Goal: Information Seeking & Learning: Learn about a topic

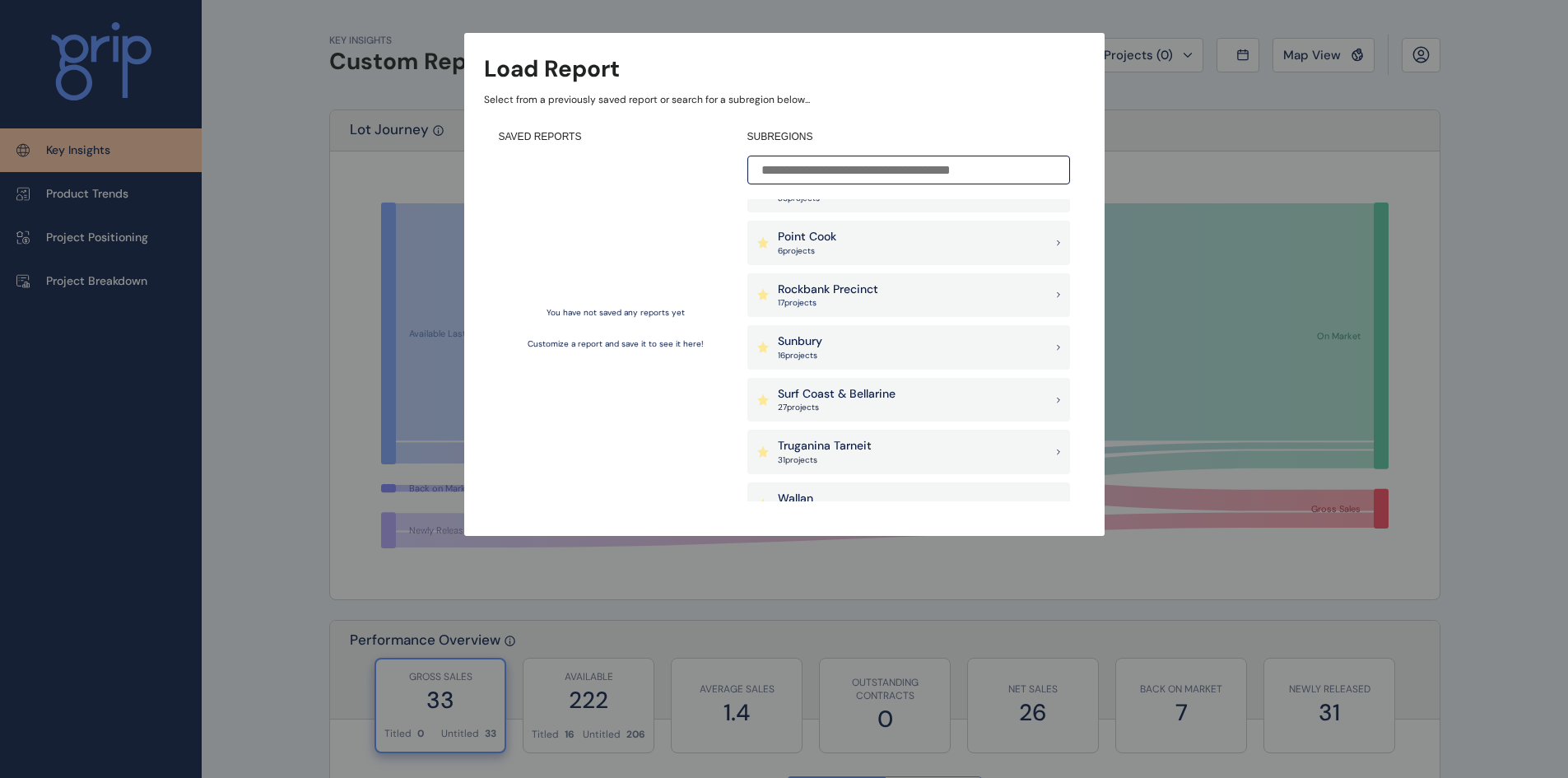
scroll to position [1317, 0]
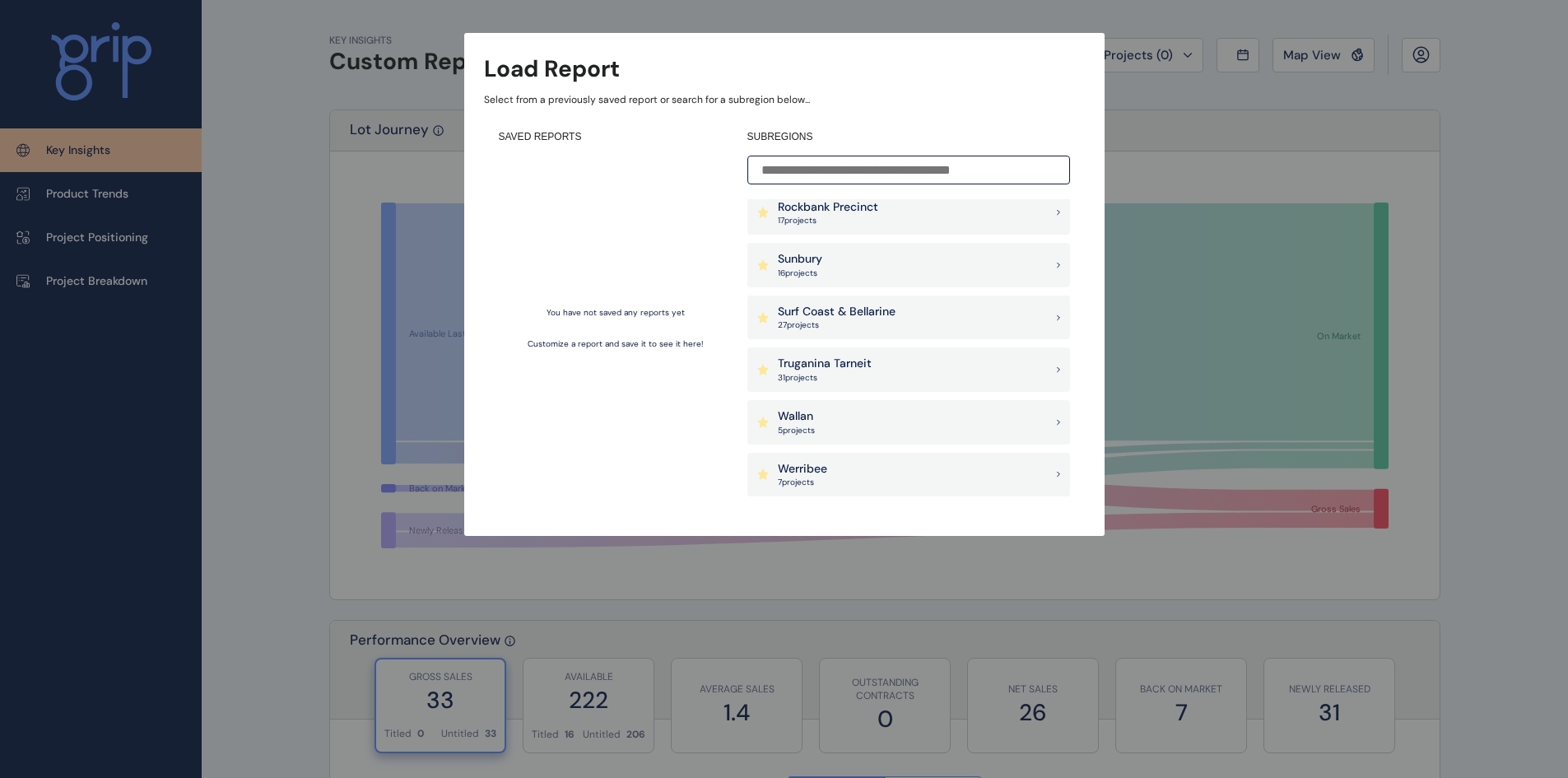
click at [869, 365] on p "Truganina Tarneit" at bounding box center [825, 364] width 94 height 17
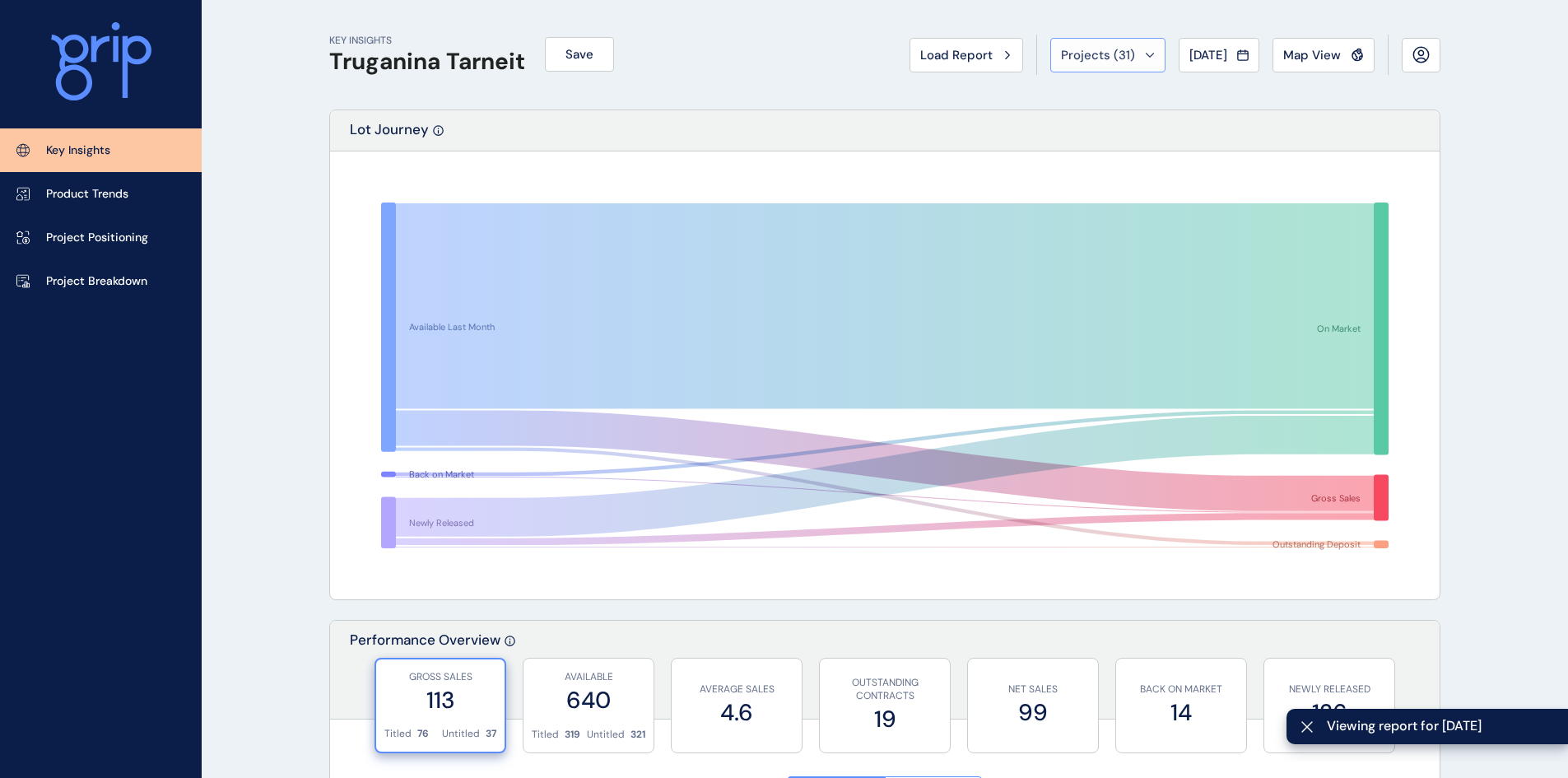
click at [1103, 52] on span "Projects ( 31 )" at bounding box center [1098, 55] width 74 height 17
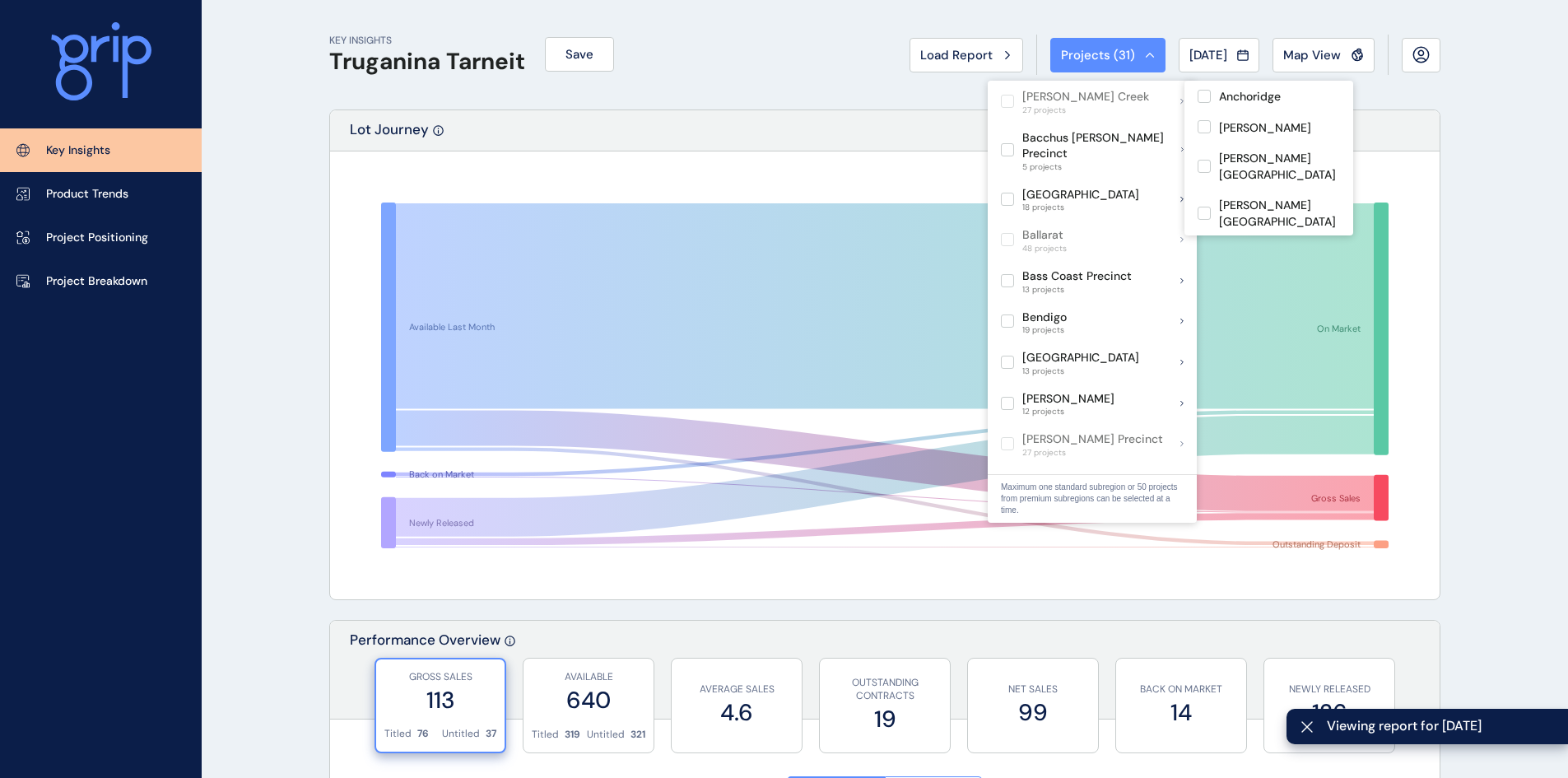
click at [825, 77] on div "KEY INSIGHTS Truganina Tarneit Save Load Report Projects ( 31 ) [DATE] 2025 < >…" at bounding box center [885, 55] width 1111 height 109
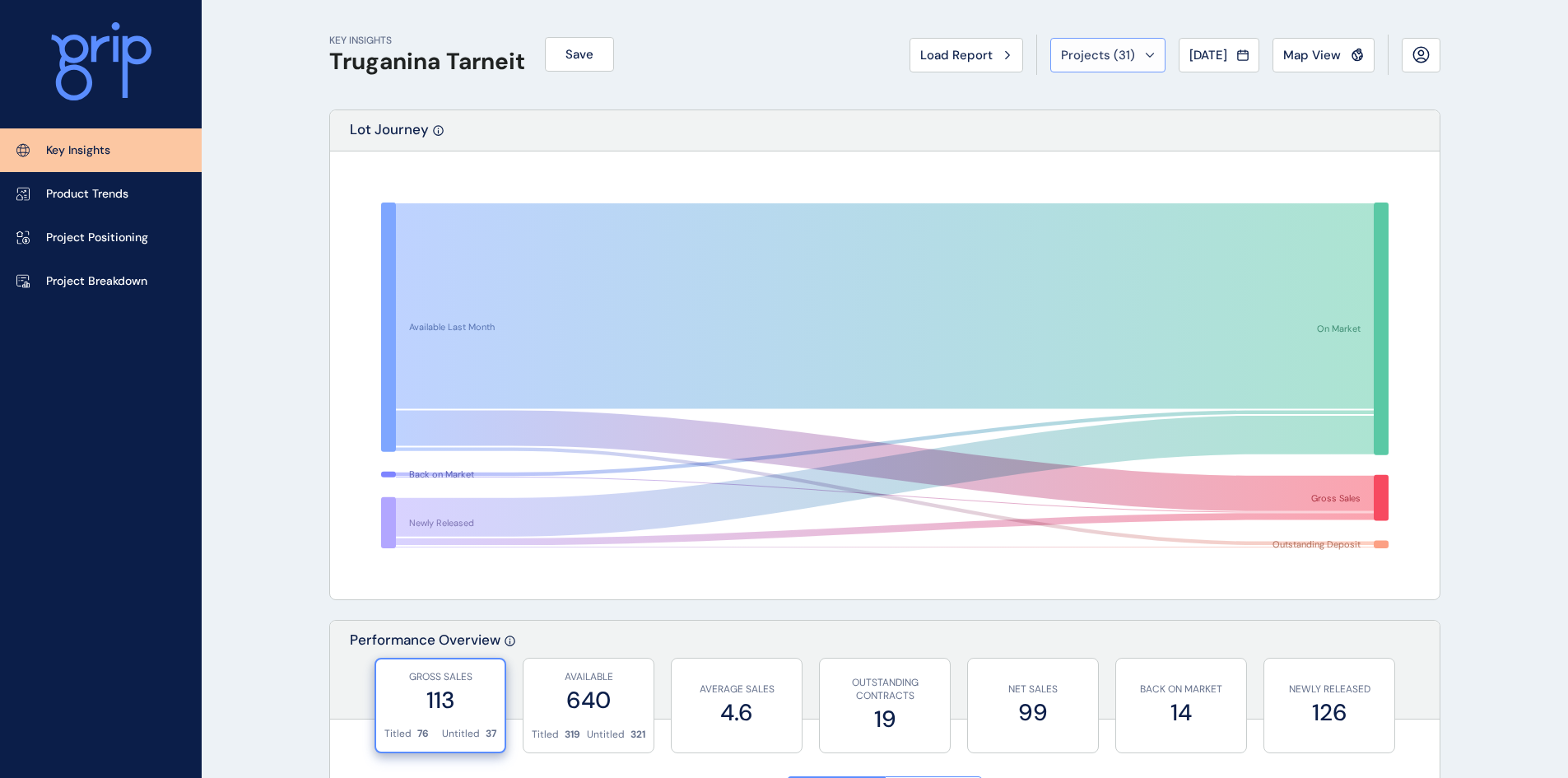
click at [1145, 55] on icon at bounding box center [1150, 55] width 10 height 5
click at [930, 103] on div "KEY INSIGHTS Truganina Tarneit Save Load Report Projects ( 31 ) [DATE] 2025 < >…" at bounding box center [885, 55] width 1111 height 109
click at [117, 206] on link "Product Trends" at bounding box center [101, 194] width 202 height 44
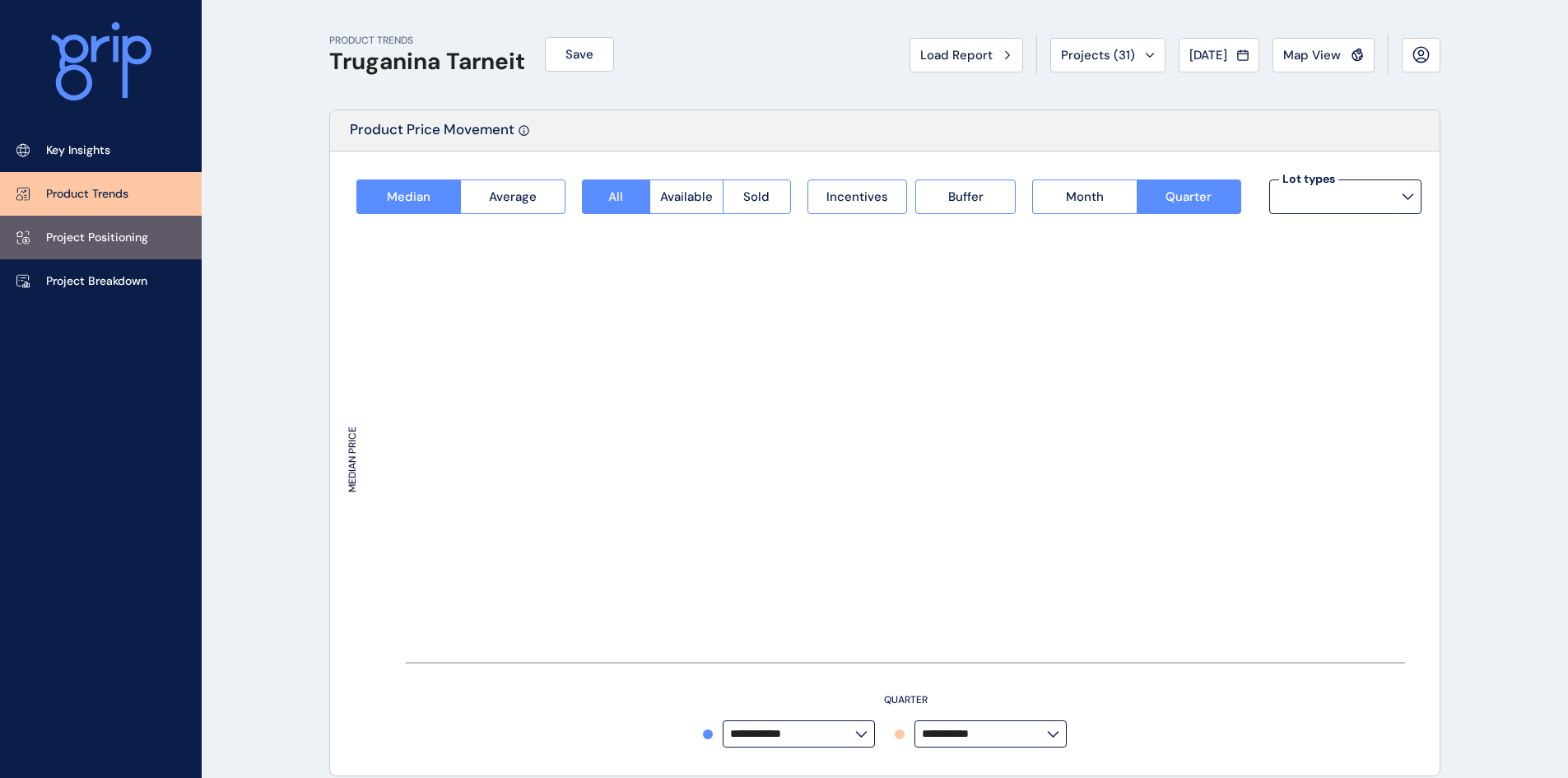
type input "**********"
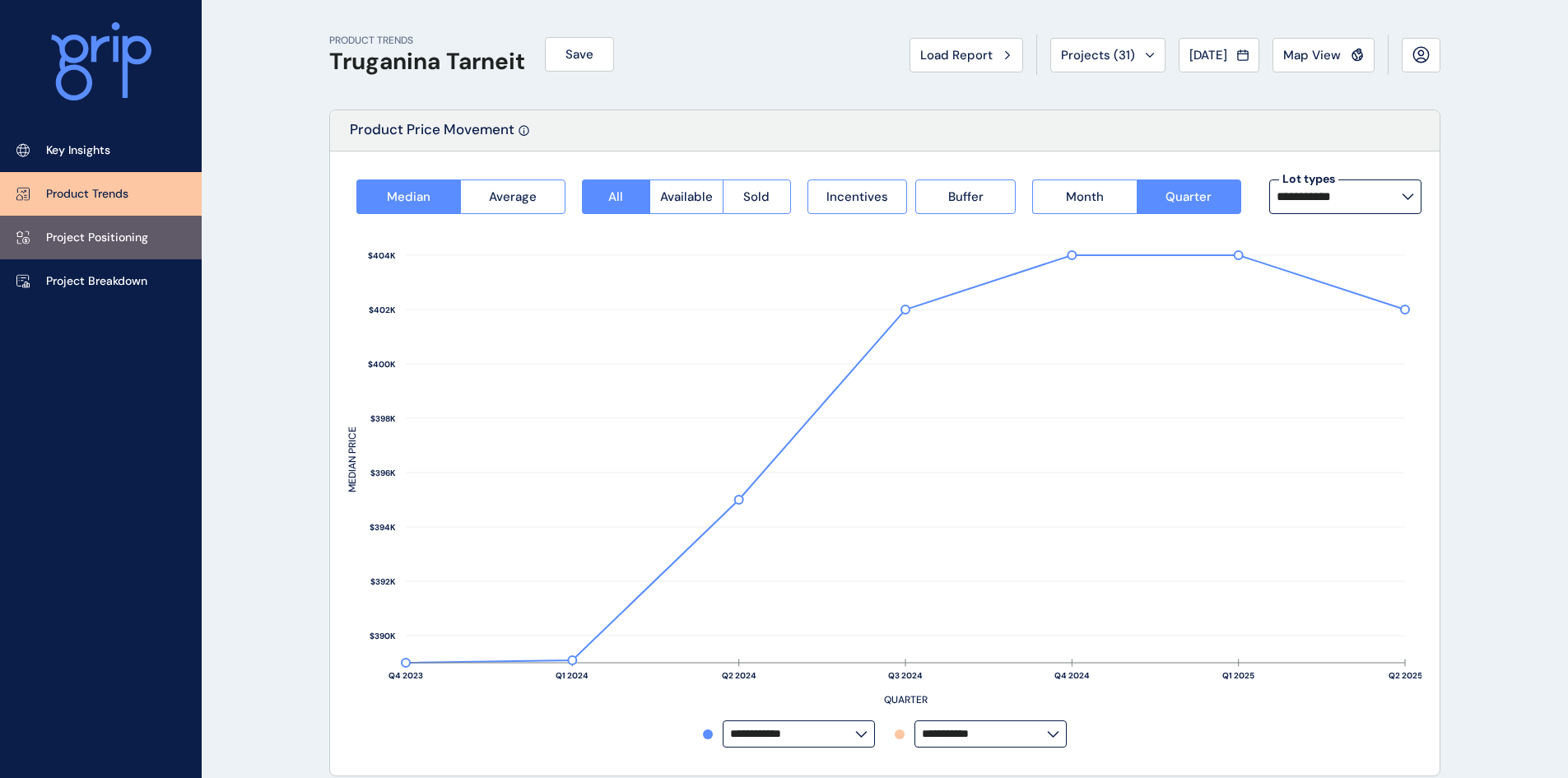
click at [103, 230] on p "Project Positioning" at bounding box center [97, 238] width 102 height 17
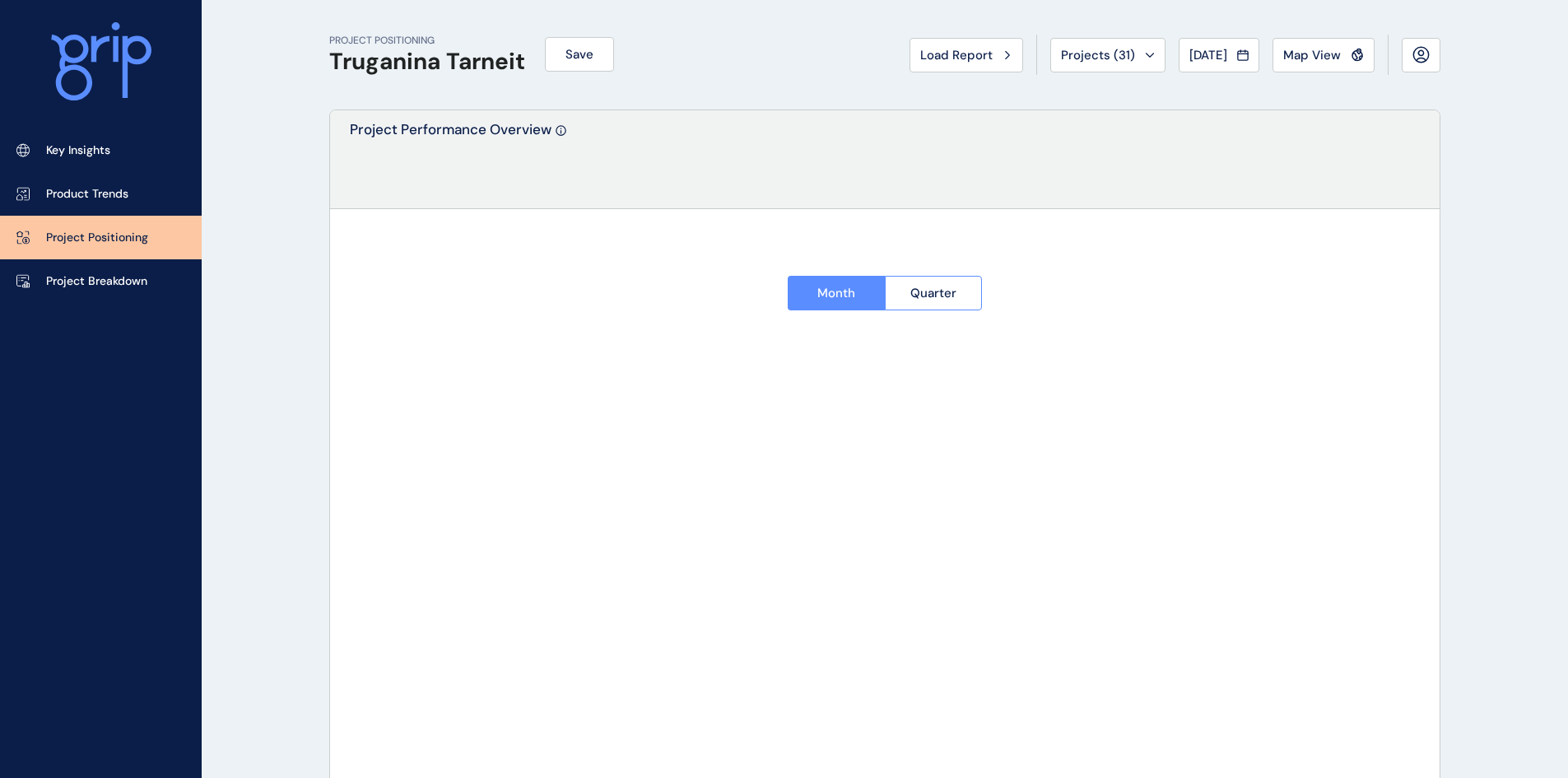
type input "********"
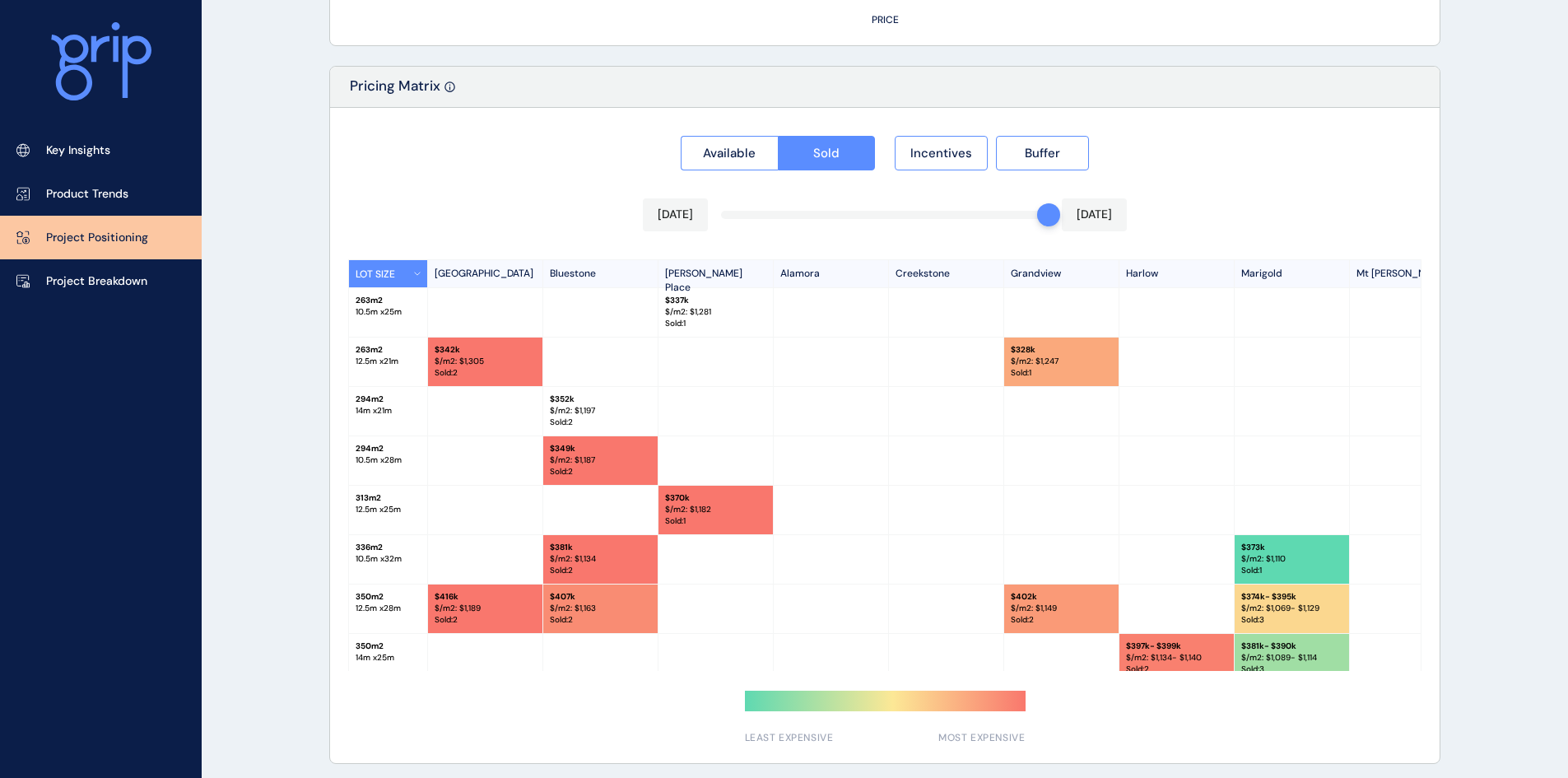
scroll to position [1501, 0]
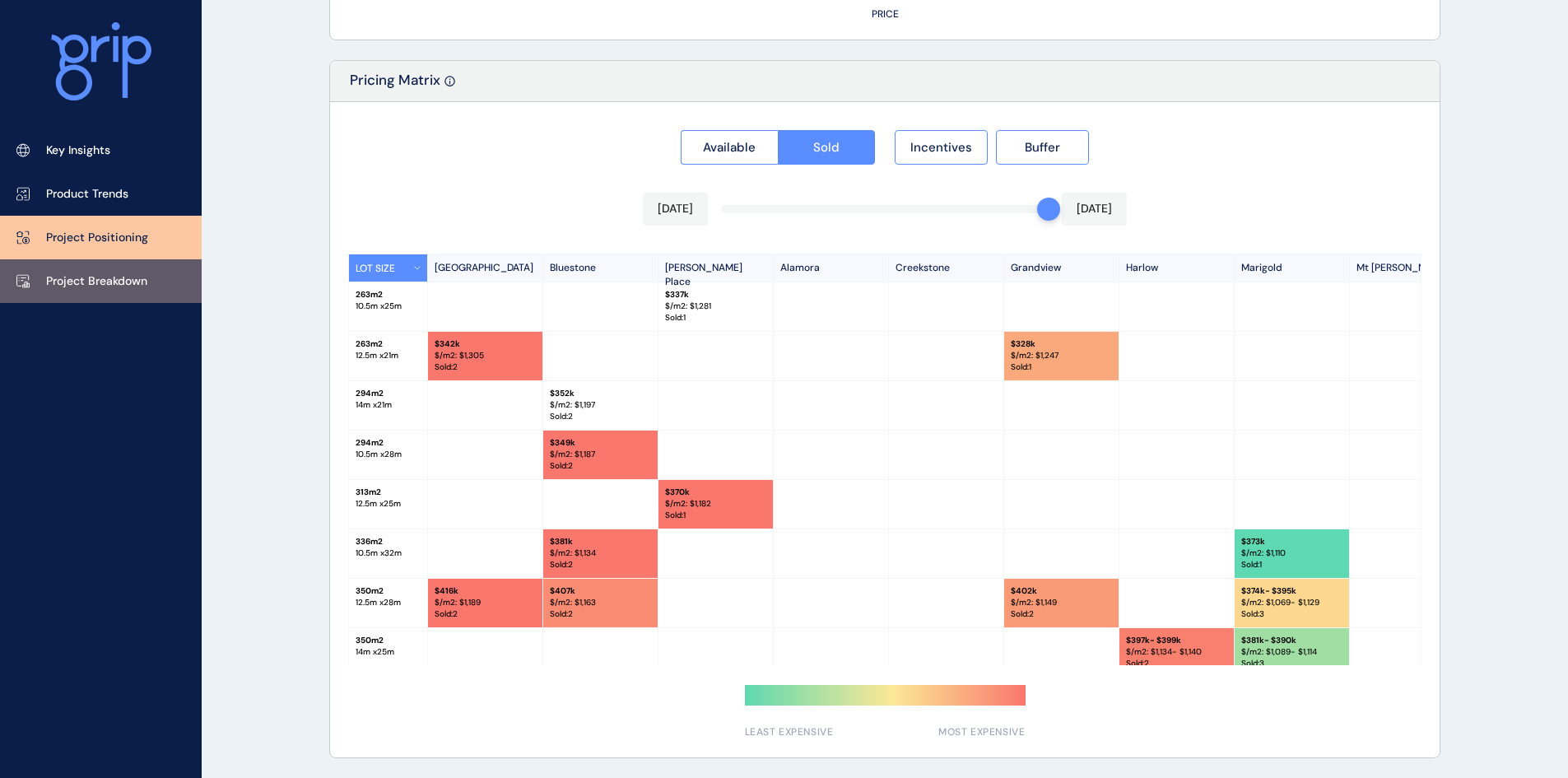
click at [107, 281] on p "Project Breakdown" at bounding box center [97, 281] width 101 height 17
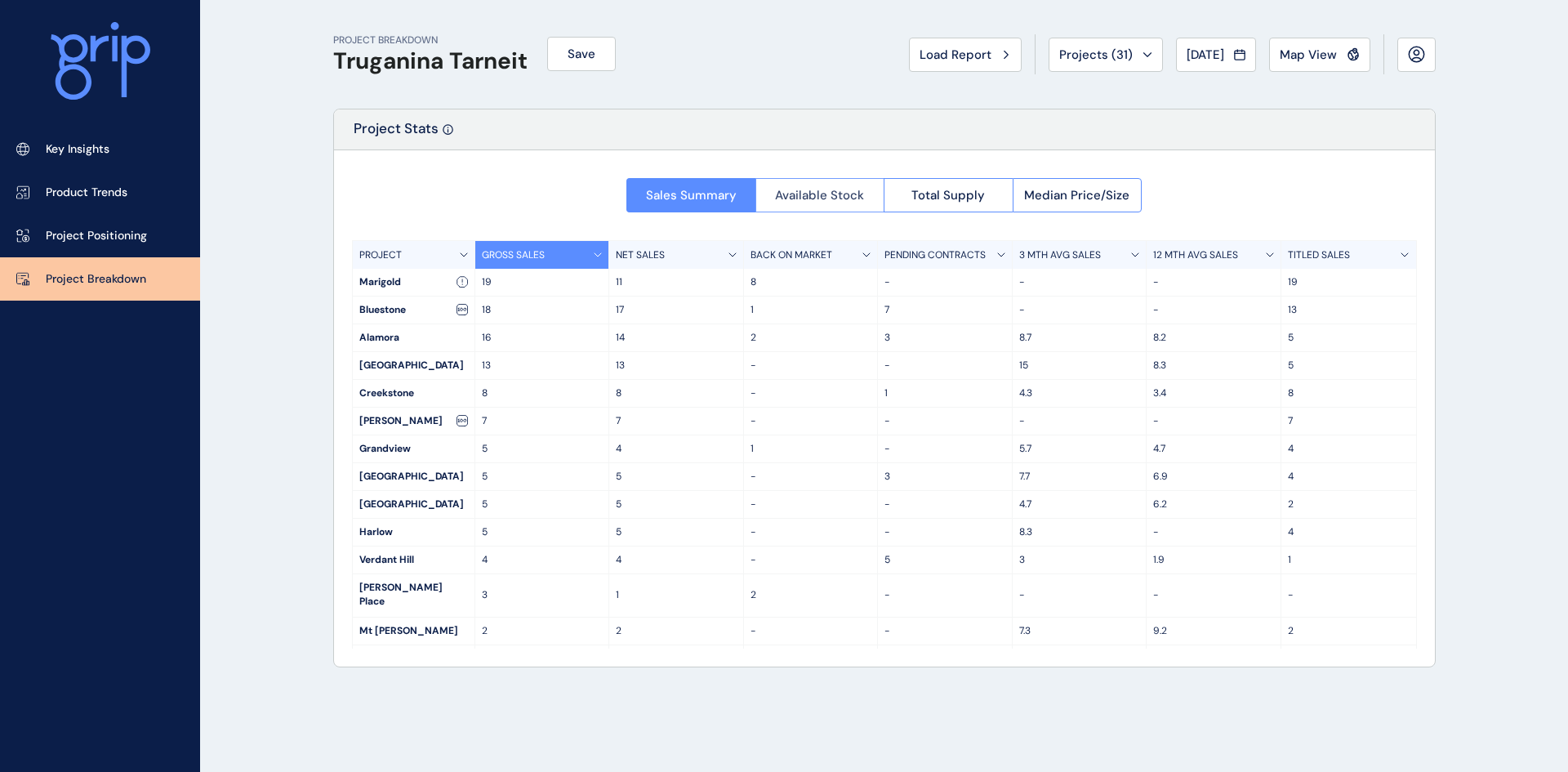
click at [833, 186] on button "Available Stock" at bounding box center [820, 195] width 129 height 34
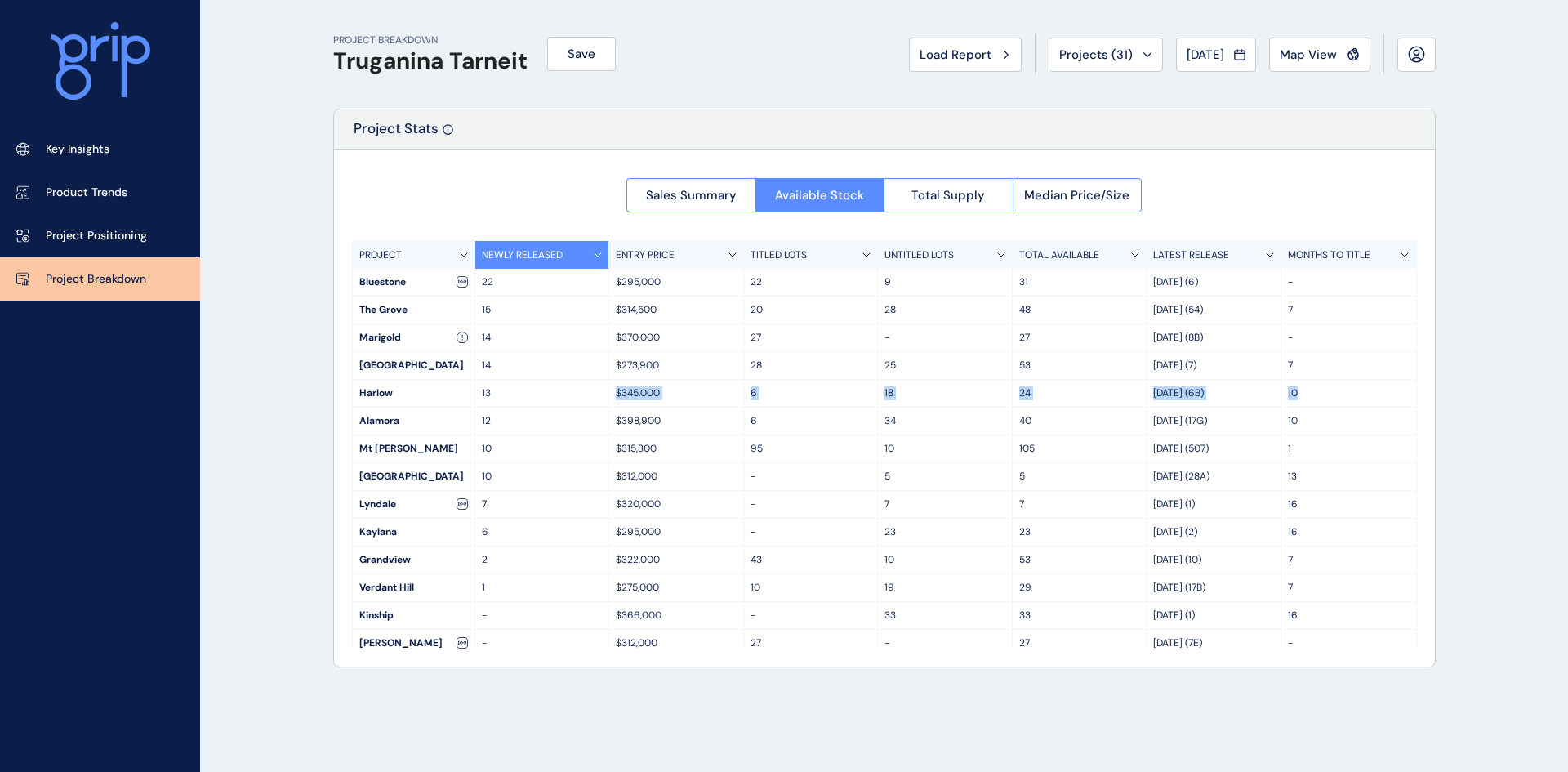
drag, startPoint x: 615, startPoint y: 393, endPoint x: 1378, endPoint y: 393, distance: 763.0
click at [1378, 393] on div "Harlow 13 $345,000 6 18 [DATE] (6B) 10" at bounding box center [885, 393] width 1064 height 28
click at [973, 186] on button "Total Supply" at bounding box center [948, 195] width 129 height 34
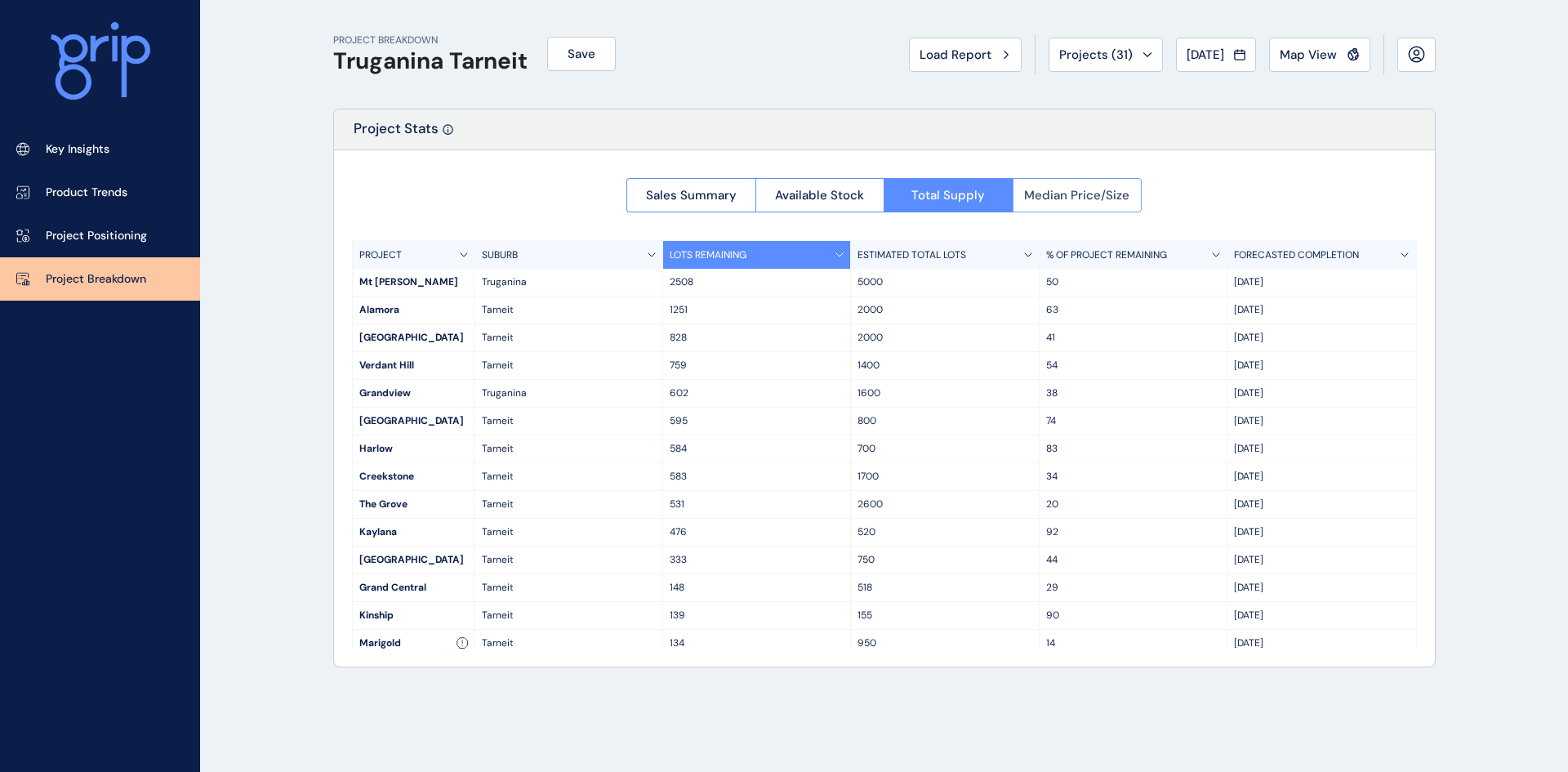
click at [1059, 190] on span "Median Price/Size" at bounding box center [1077, 195] width 105 height 16
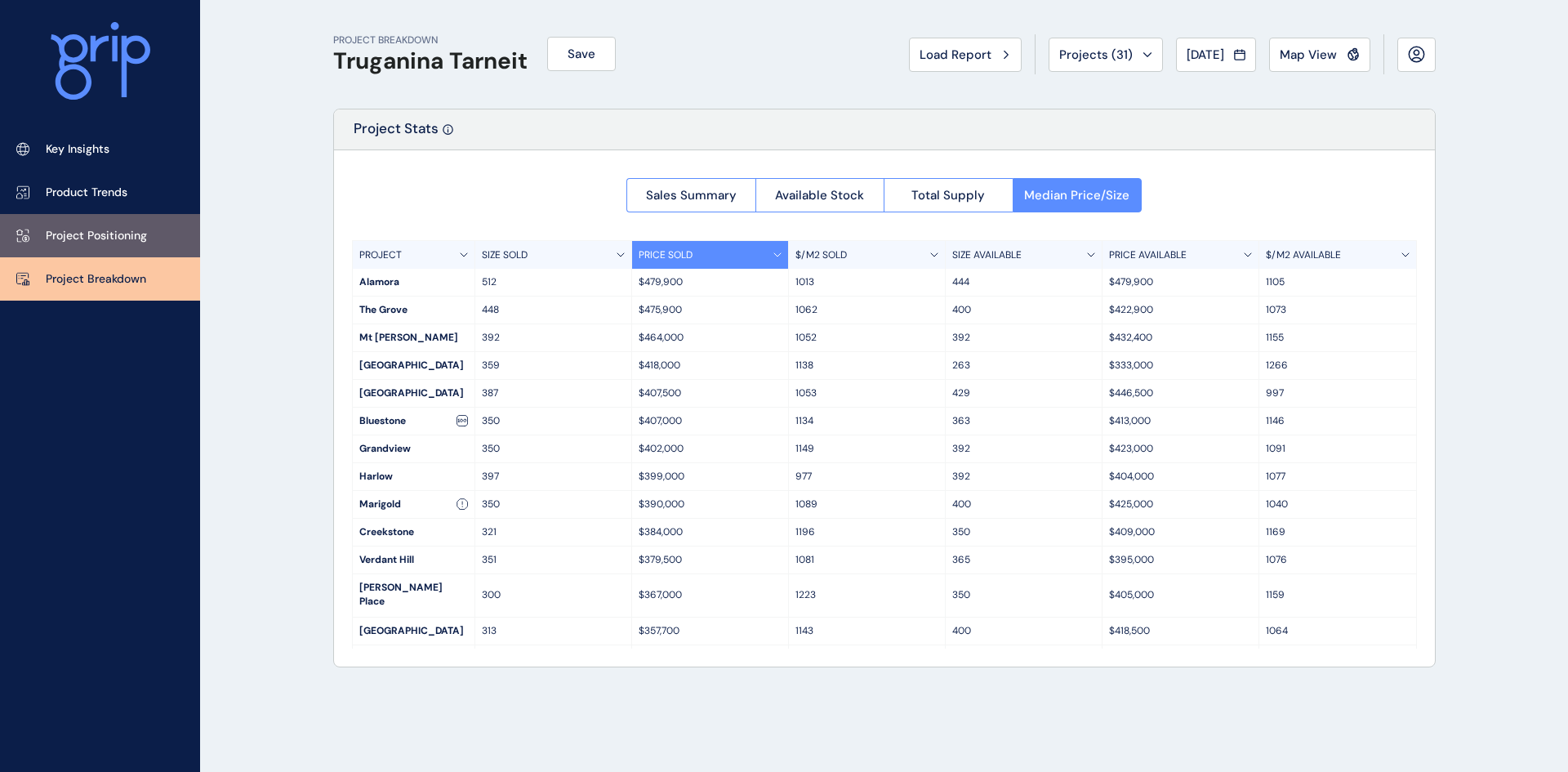
click at [126, 223] on link "Project Positioning" at bounding box center [100, 236] width 200 height 44
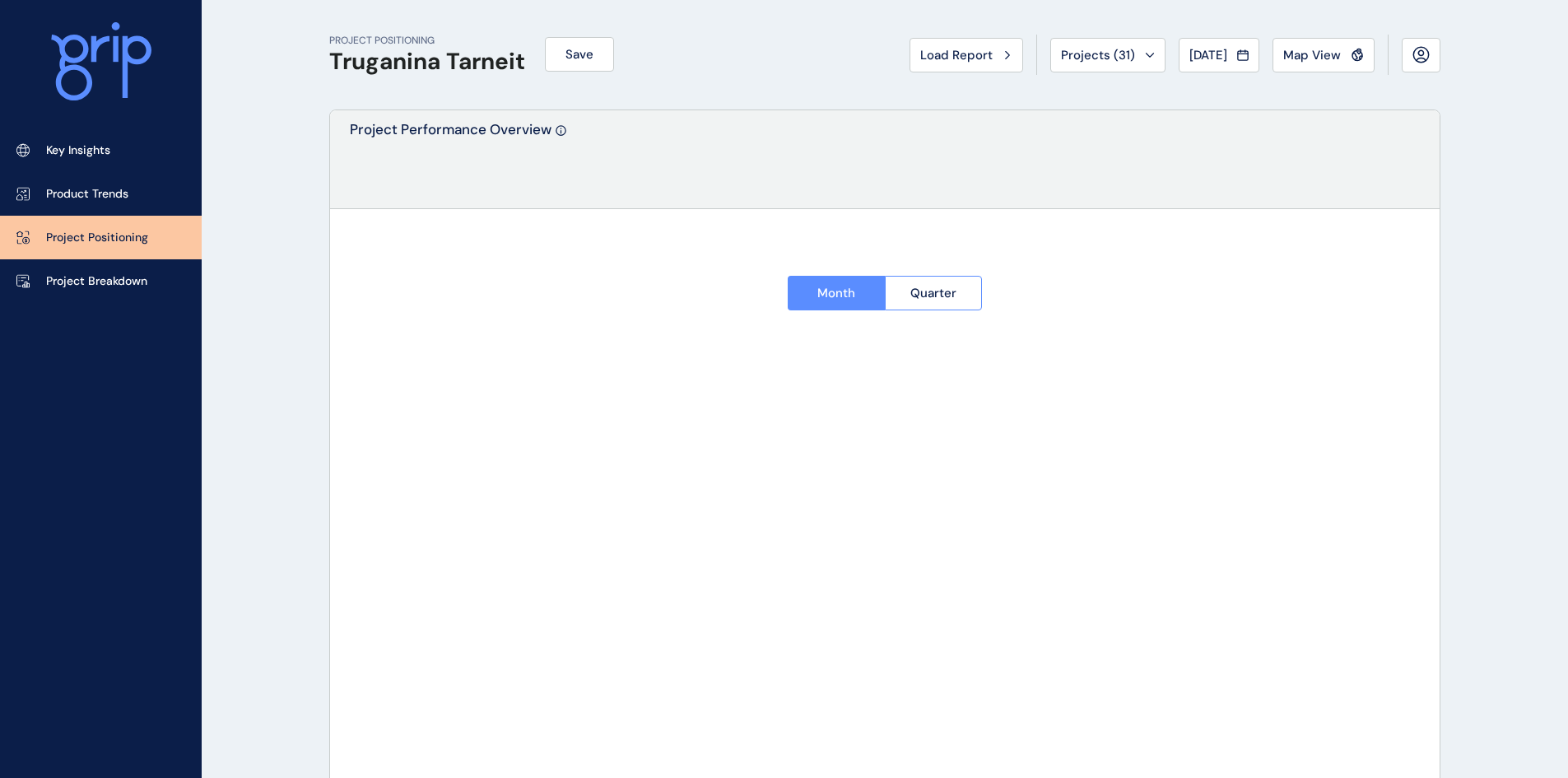
type input "********"
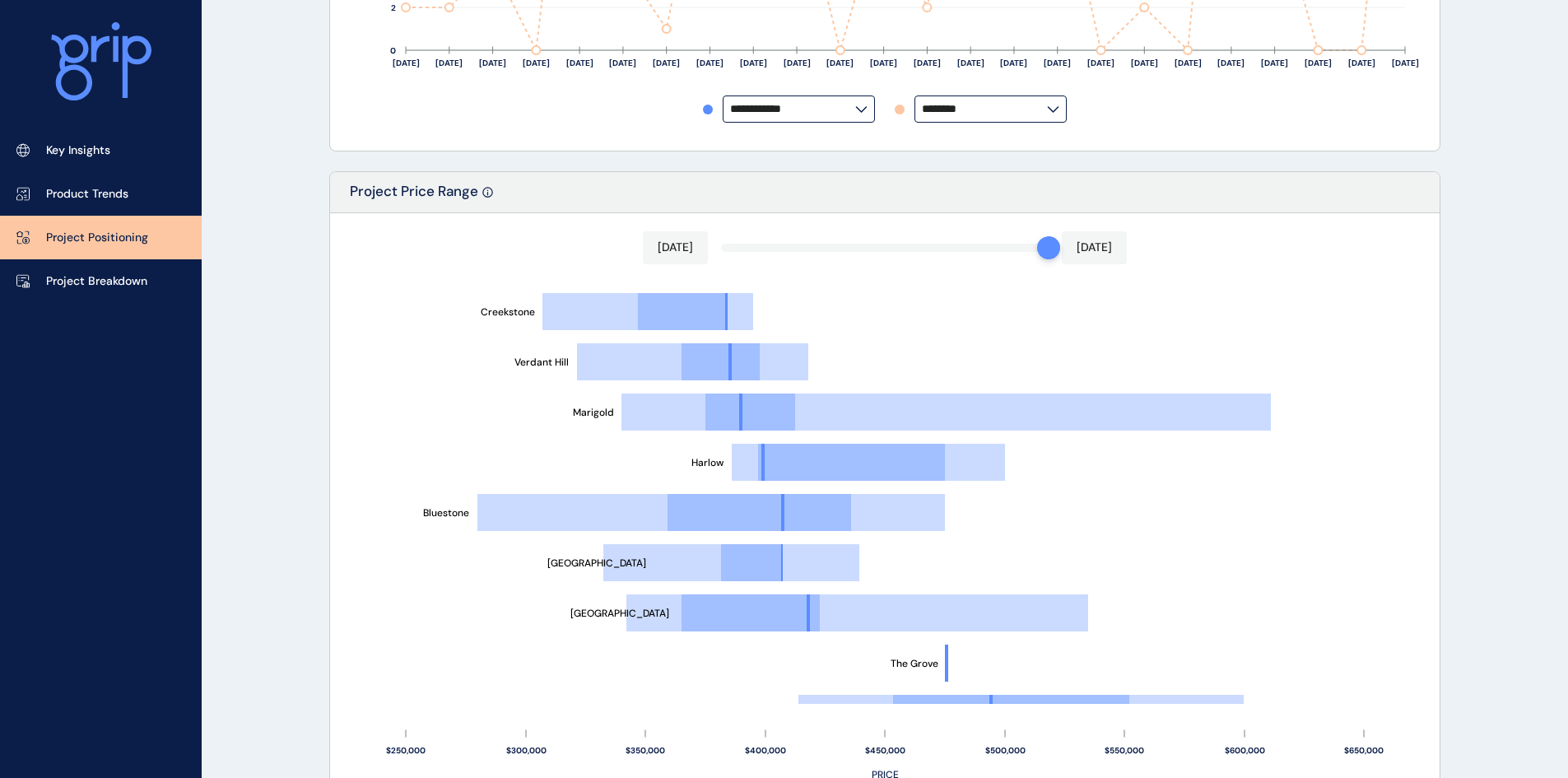
scroll to position [165, 0]
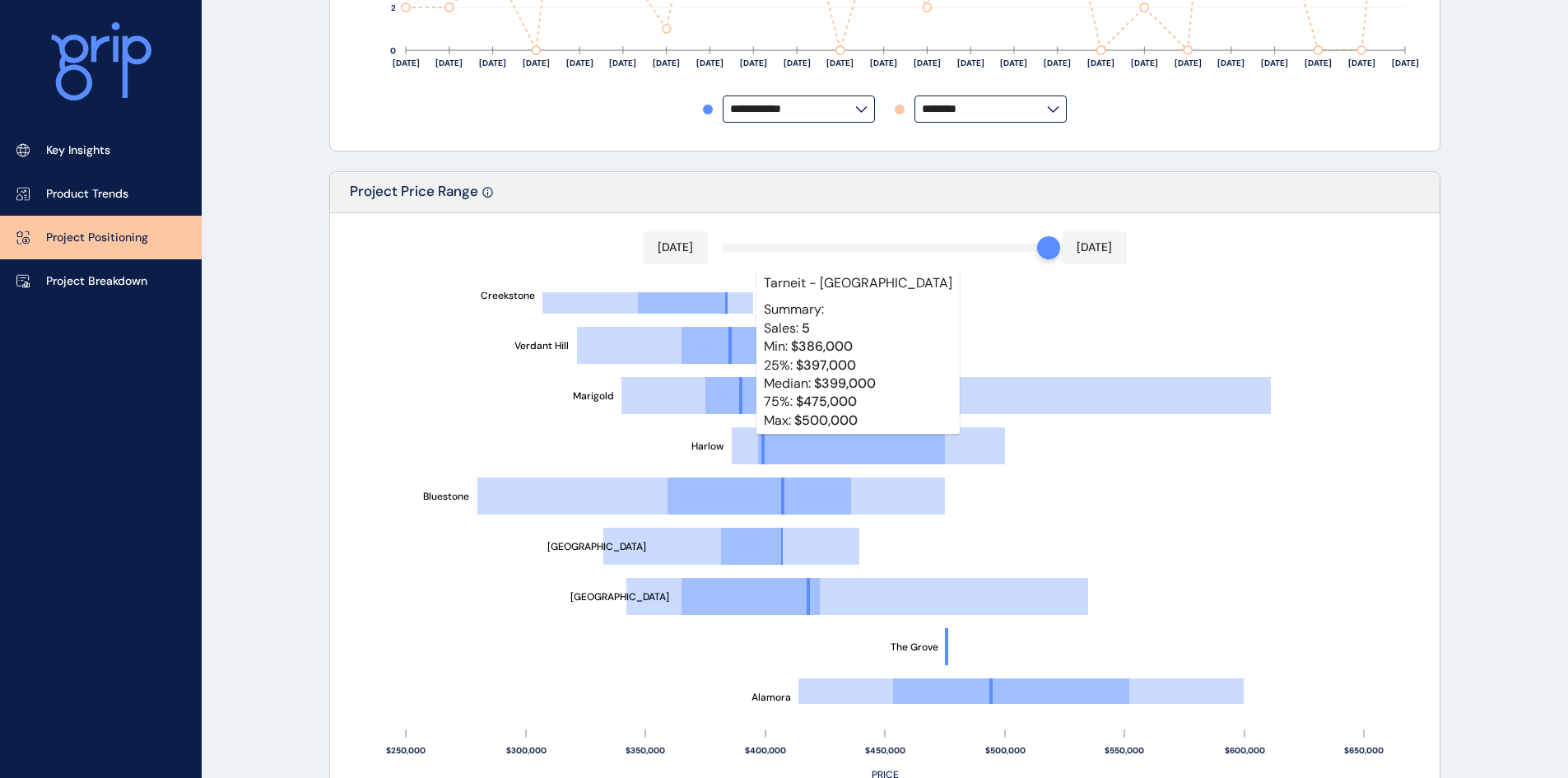
click at [825, 445] on rect at bounding box center [852, 445] width 187 height 37
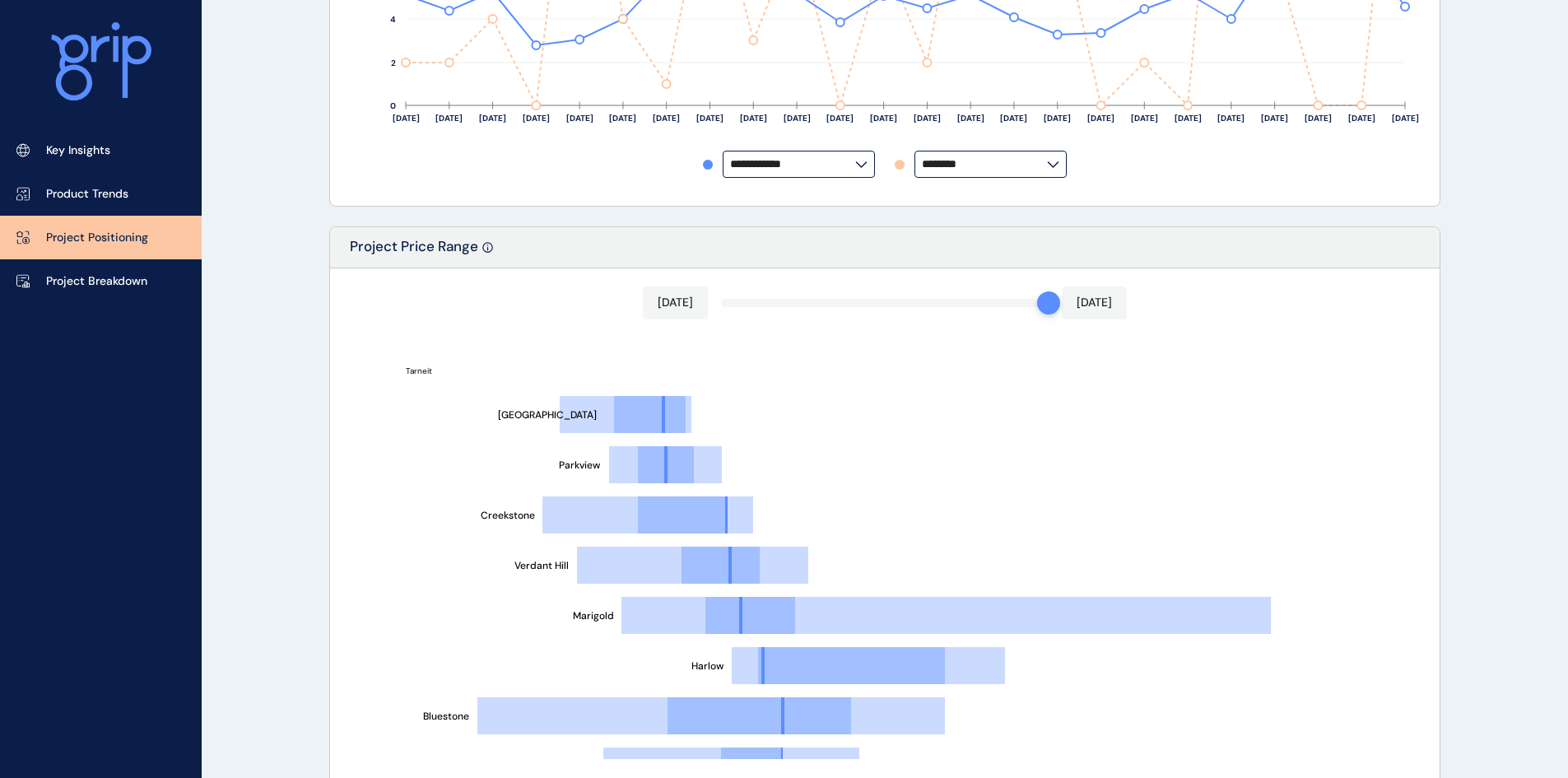
scroll to position [905, 0]
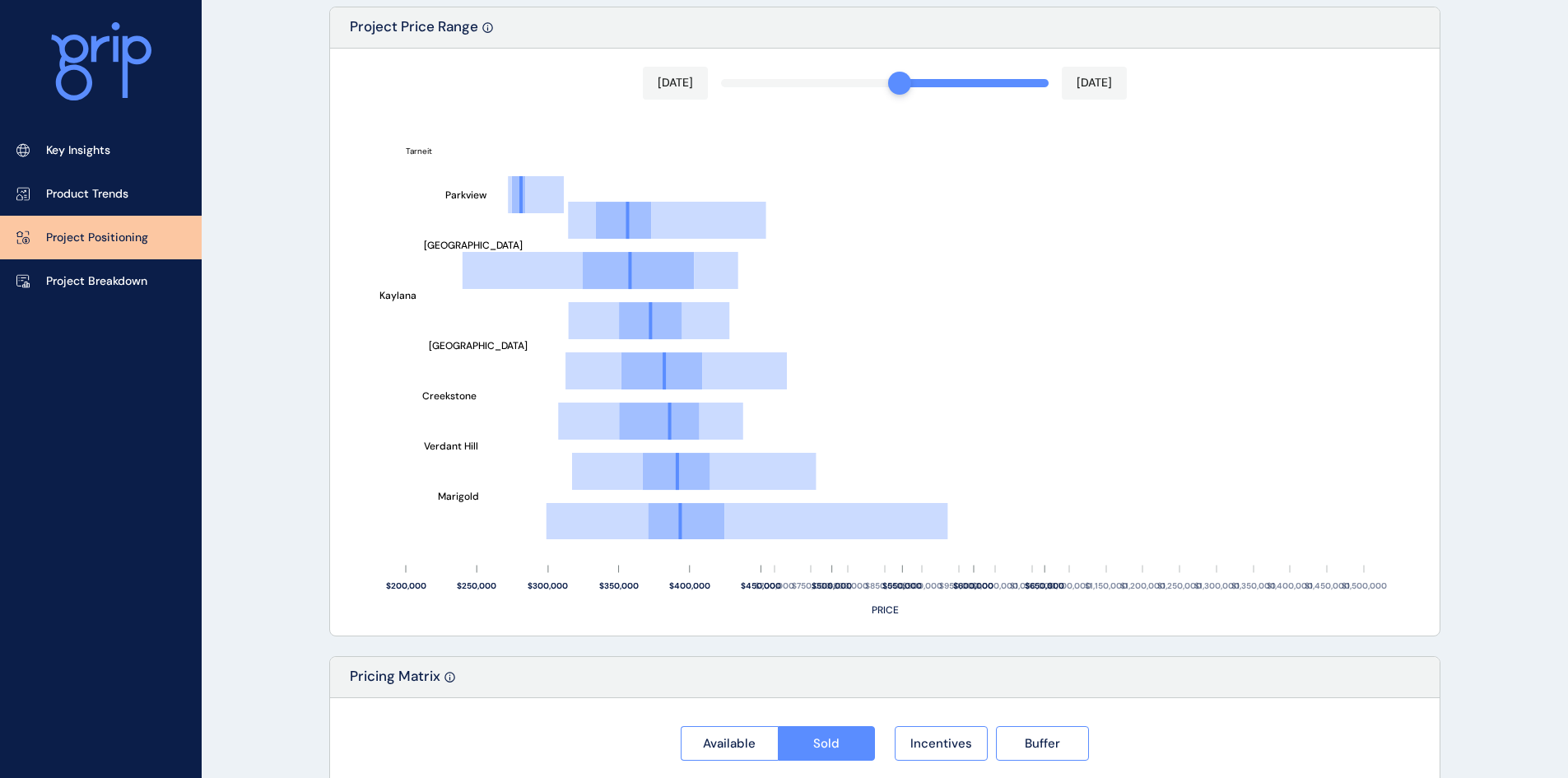
drag, startPoint x: 1037, startPoint y: 84, endPoint x: 897, endPoint y: 84, distance: 140.0
click at [897, 84] on div at bounding box center [900, 84] width 23 height 23
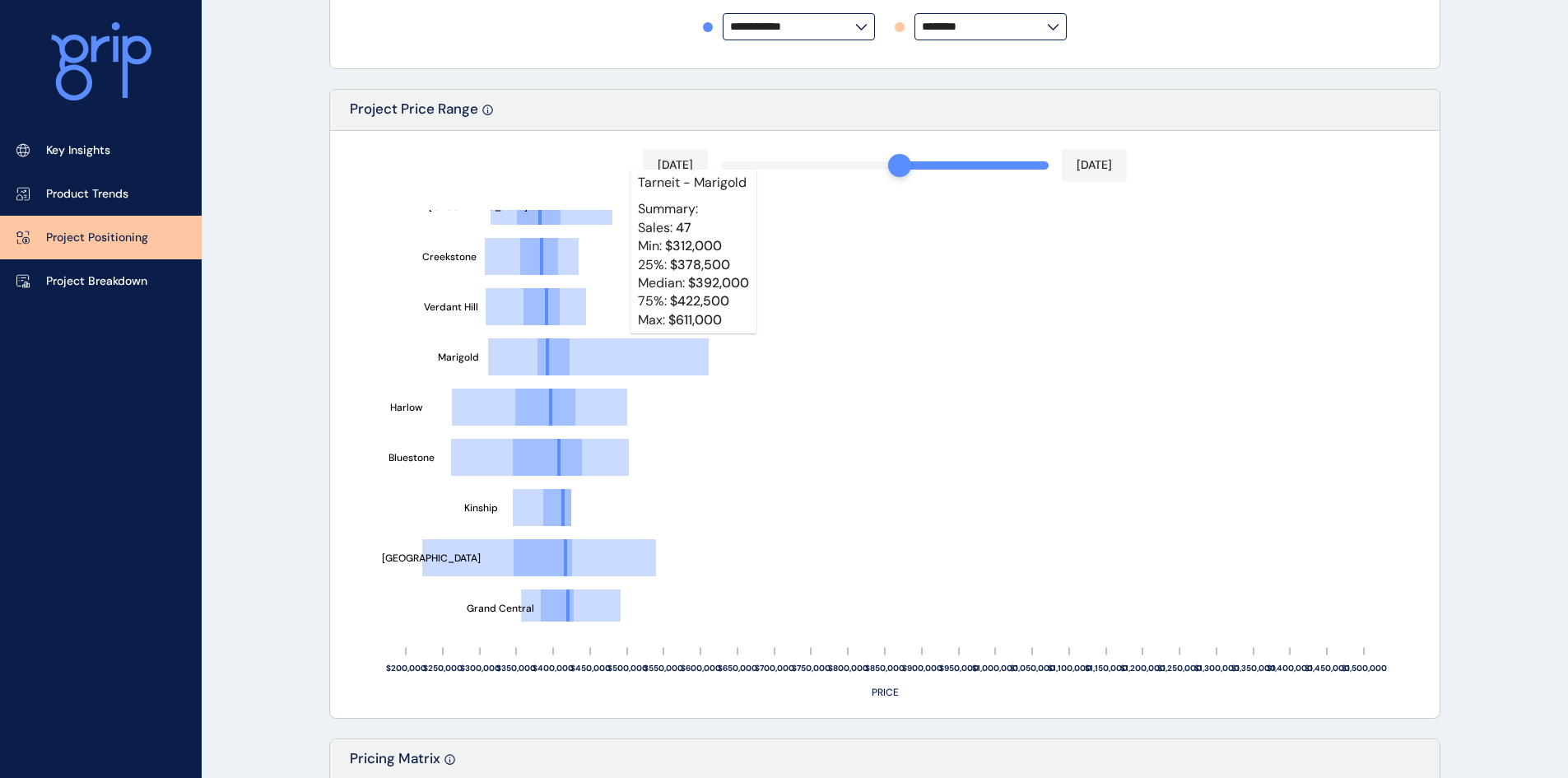
scroll to position [247, 0]
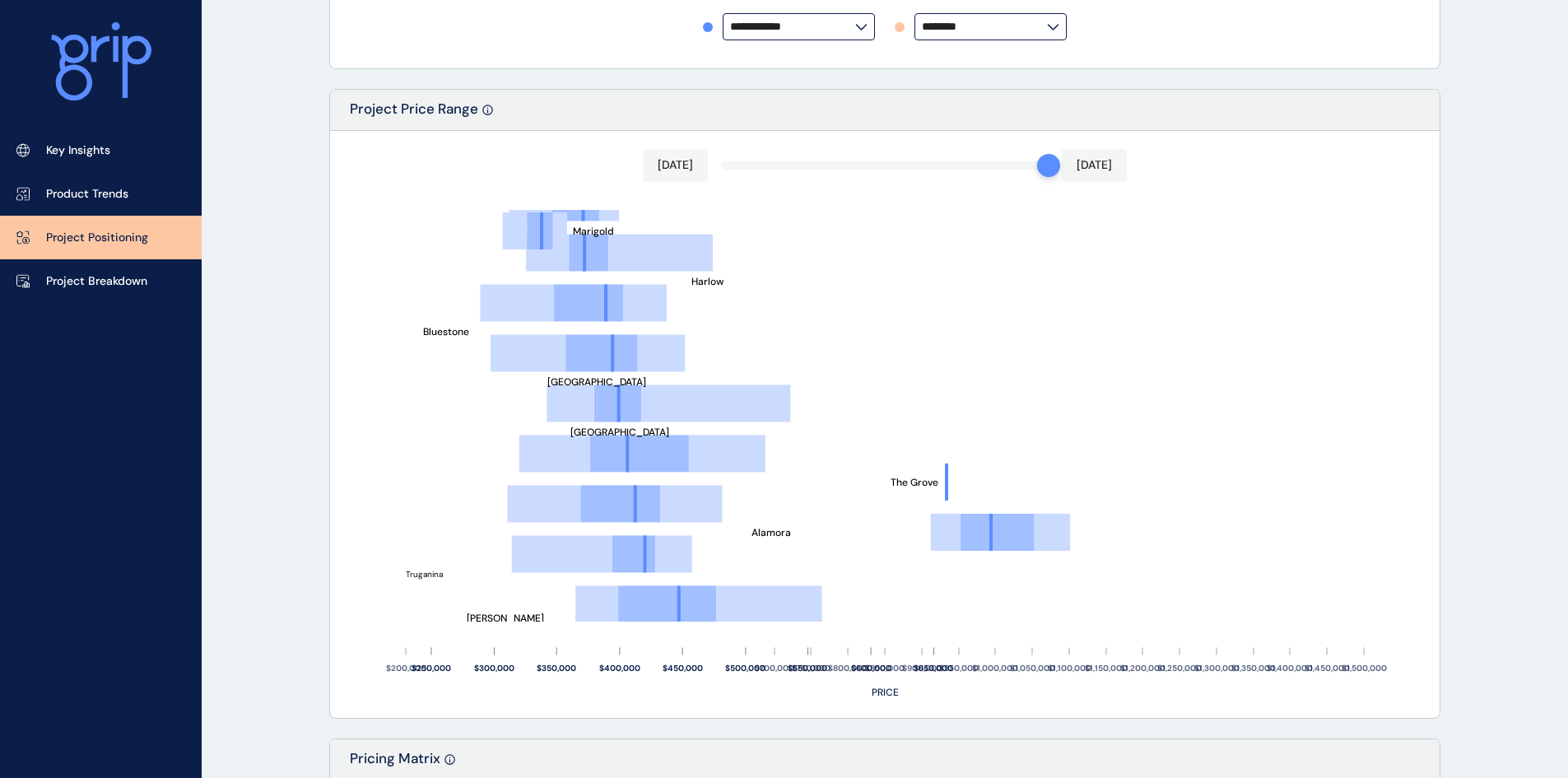
drag, startPoint x: 902, startPoint y: 162, endPoint x: 1052, endPoint y: 159, distance: 150.0
click at [1052, 159] on div "[DATE] [DATE]" at bounding box center [885, 166] width 484 height 33
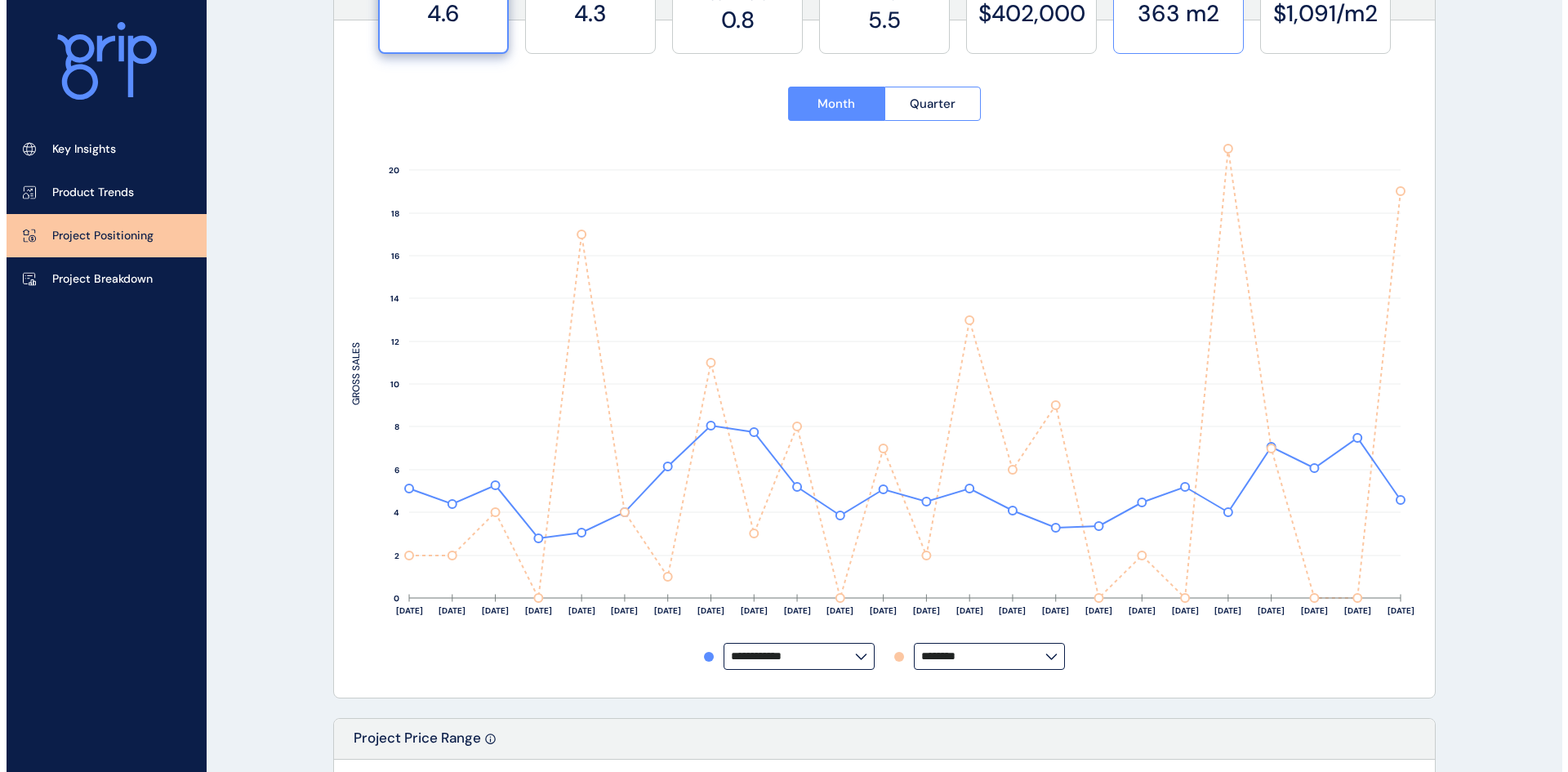
scroll to position [0, 0]
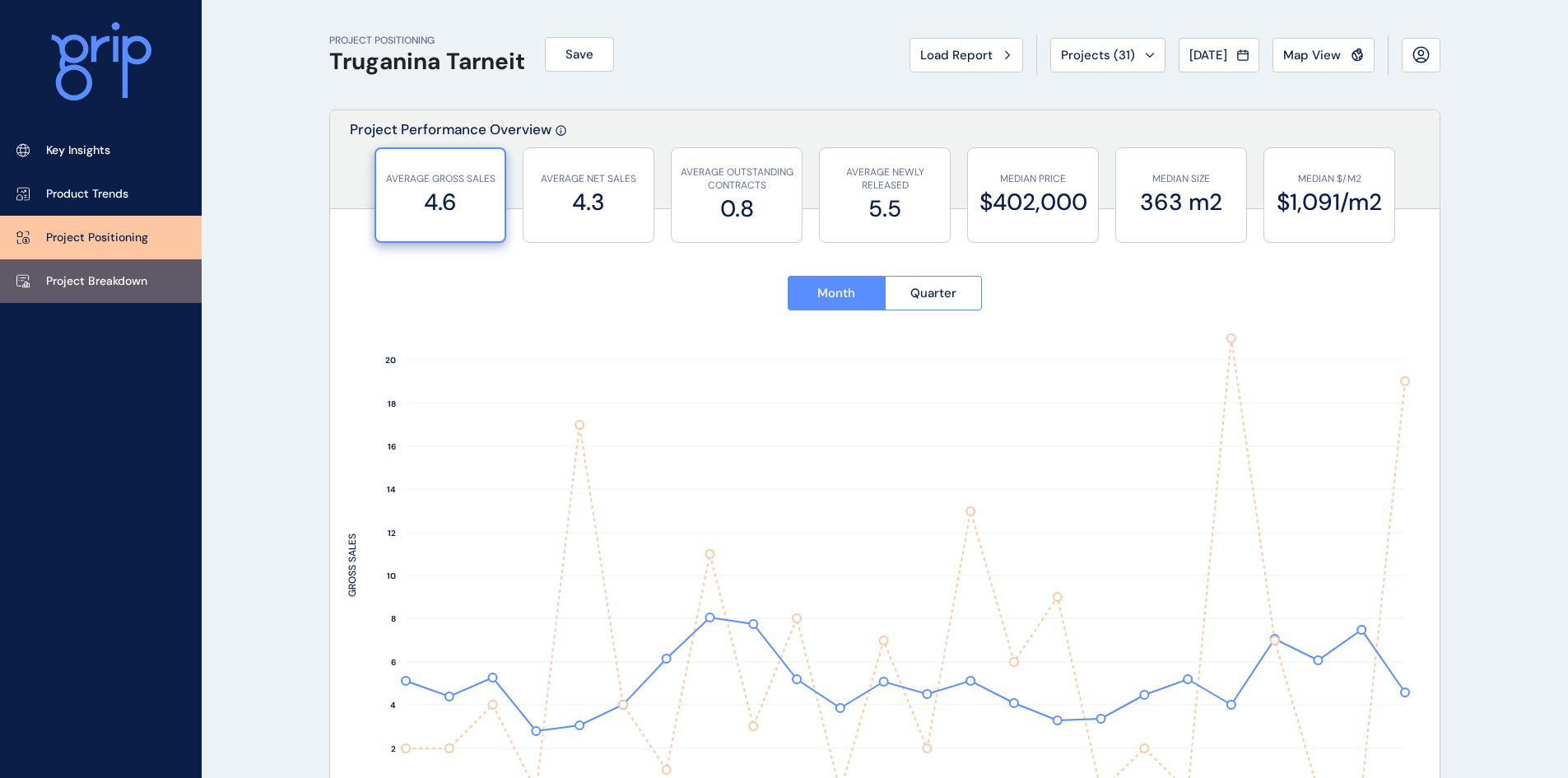
click at [73, 281] on p "Project Breakdown" at bounding box center [97, 281] width 101 height 17
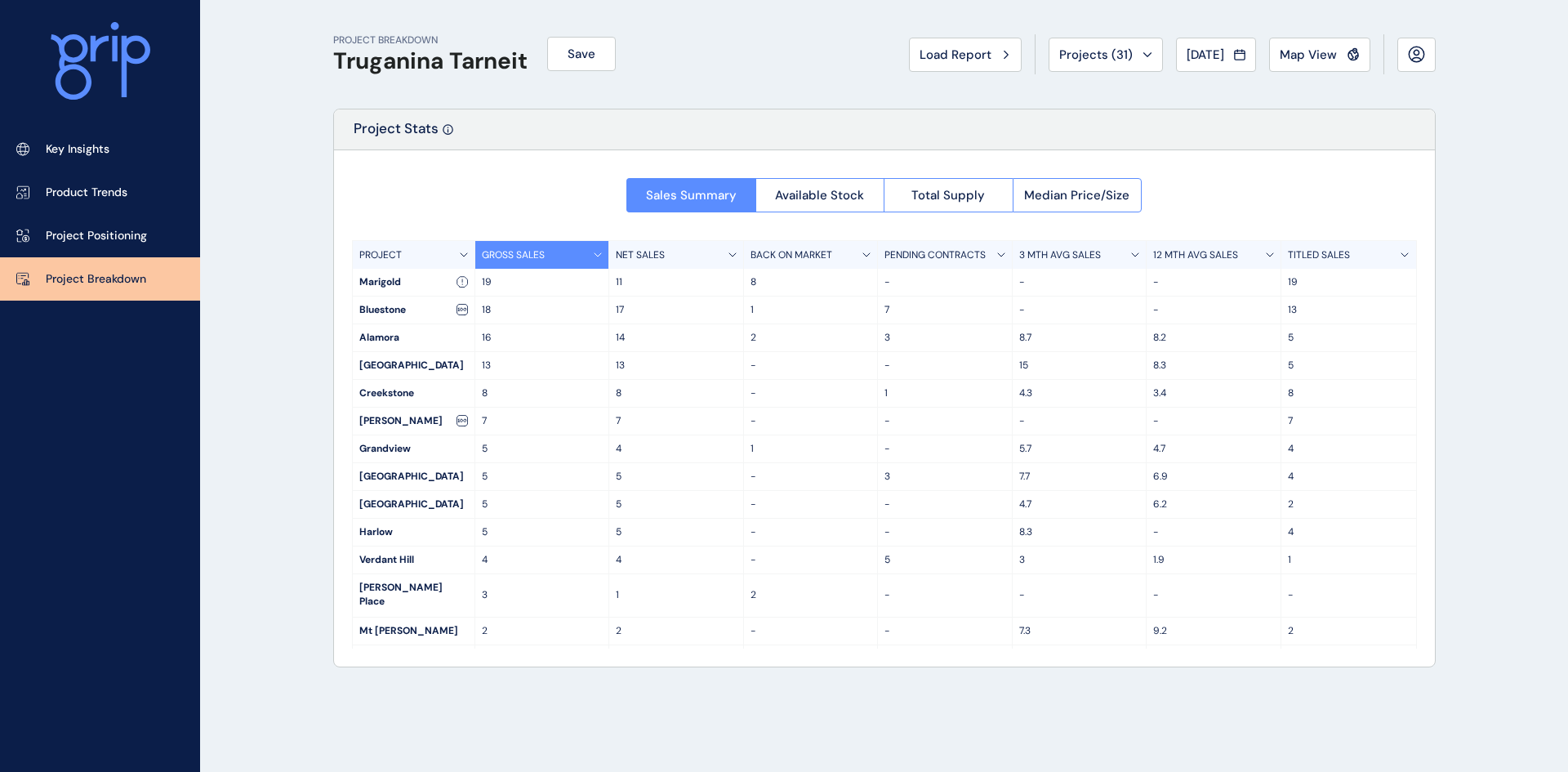
click at [353, 286] on div "Marigold" at bounding box center [414, 282] width 122 height 27
drag, startPoint x: 439, startPoint y: 363, endPoint x: 343, endPoint y: 361, distance: 96.0
click at [343, 361] on div "Sales Summary Available Stock Total Supply Median Price/Size PROJECT GROSS SALE…" at bounding box center [885, 408] width 1101 height 516
copy div "[GEOGRAPHIC_DATA]"
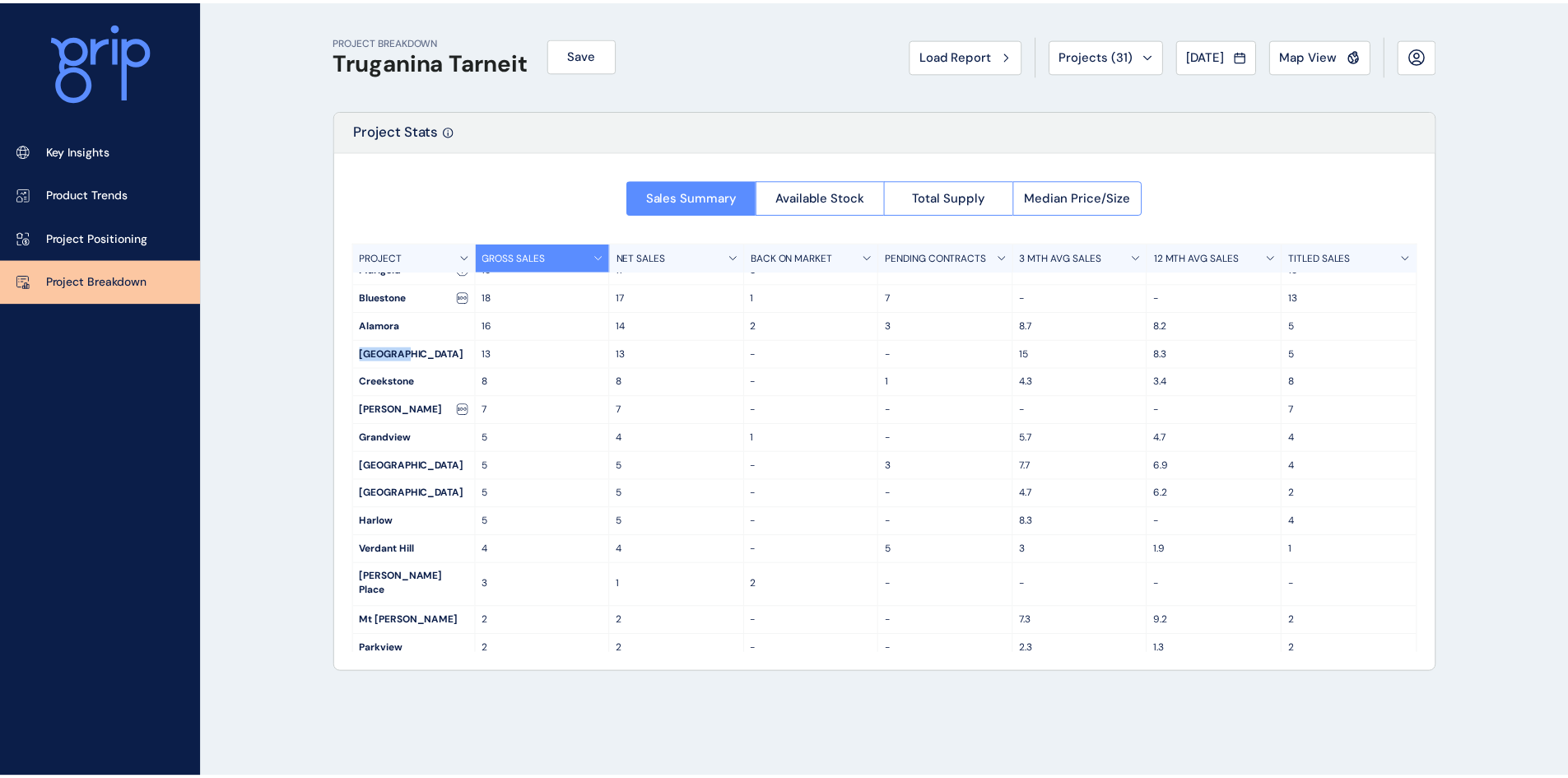
scroll to position [261, 0]
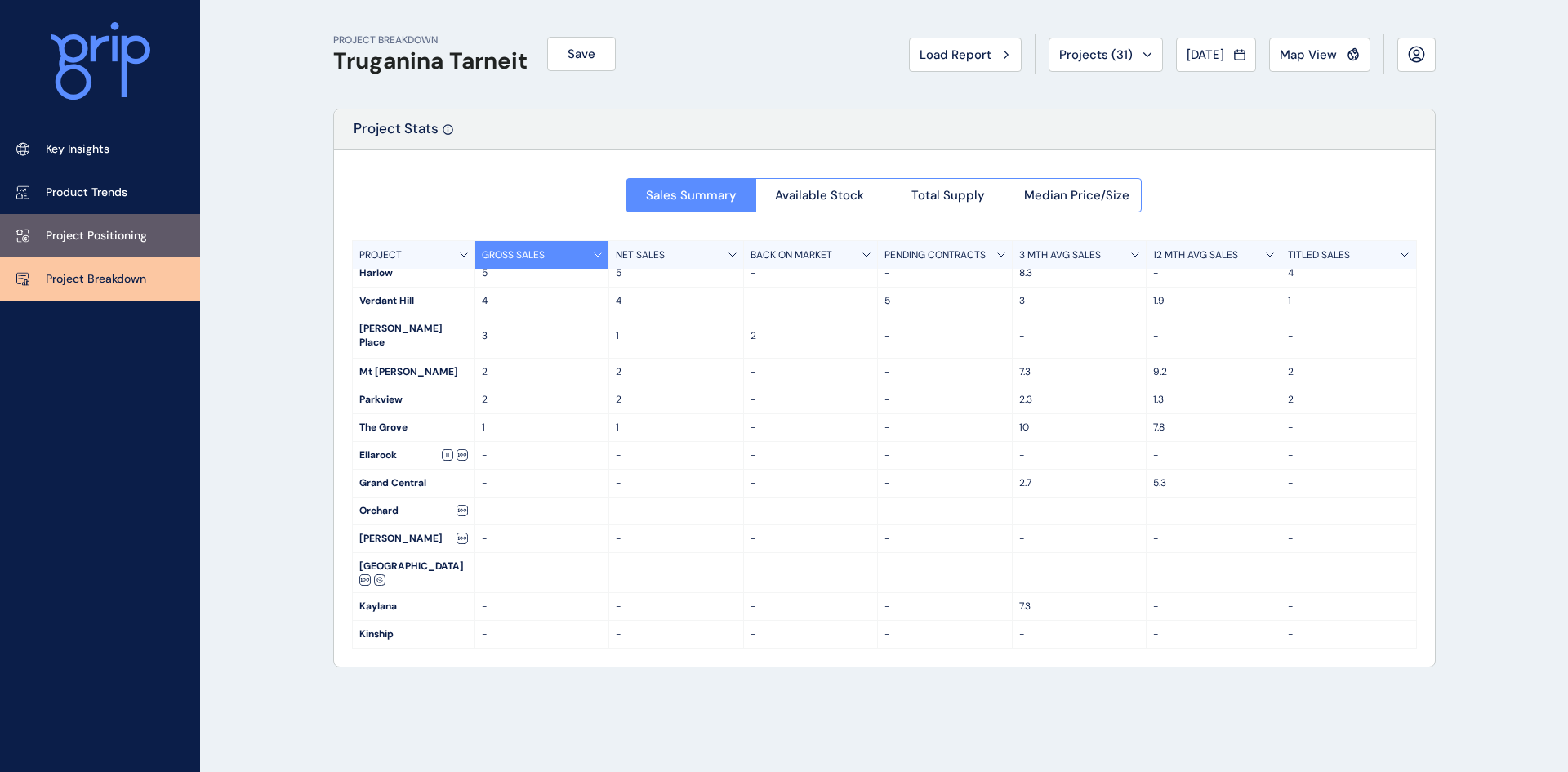
click at [107, 230] on p "Project Positioning" at bounding box center [96, 236] width 101 height 16
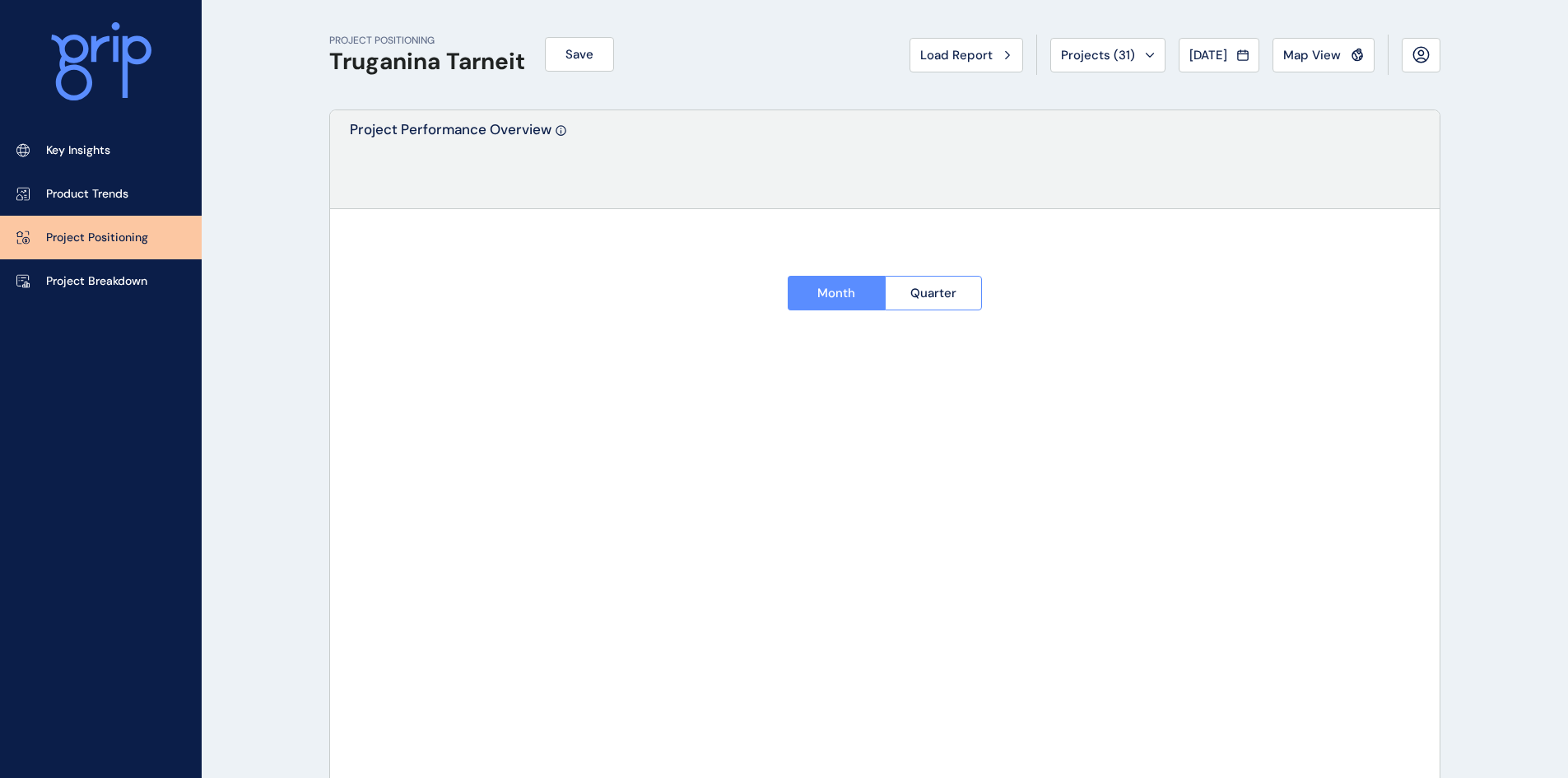
type input "********"
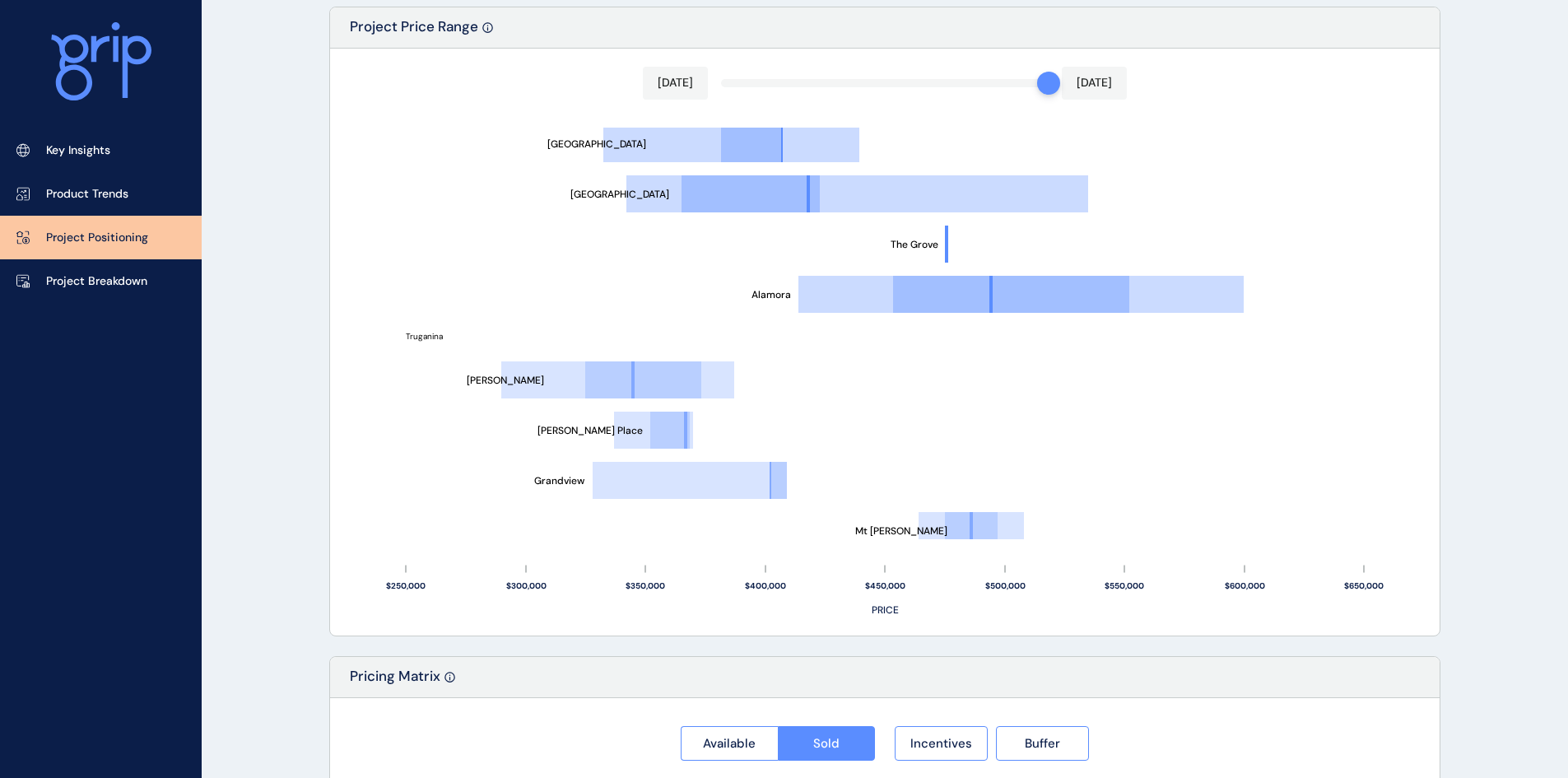
scroll to position [417, 0]
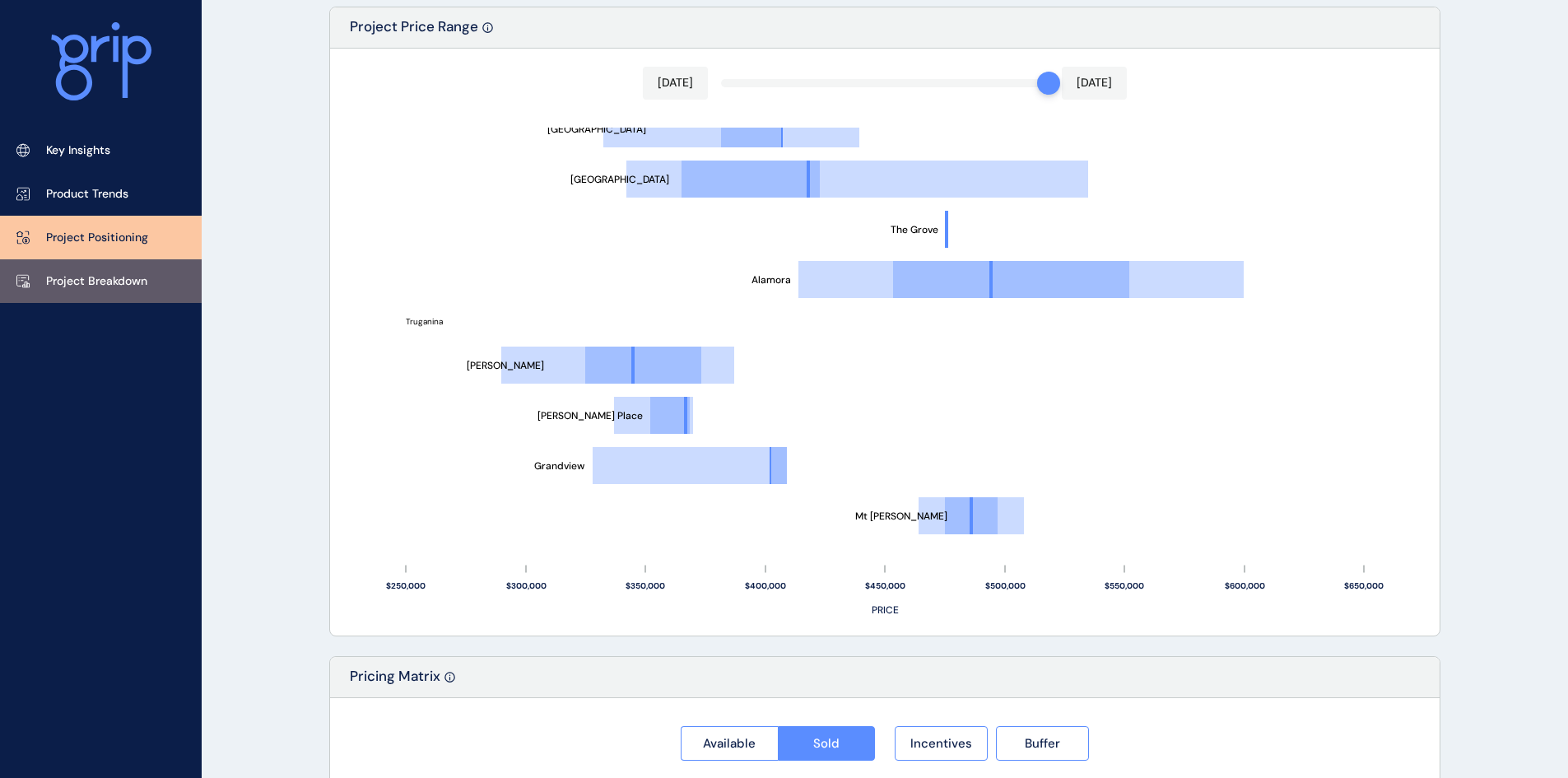
click at [116, 278] on p "Project Breakdown" at bounding box center [97, 281] width 101 height 17
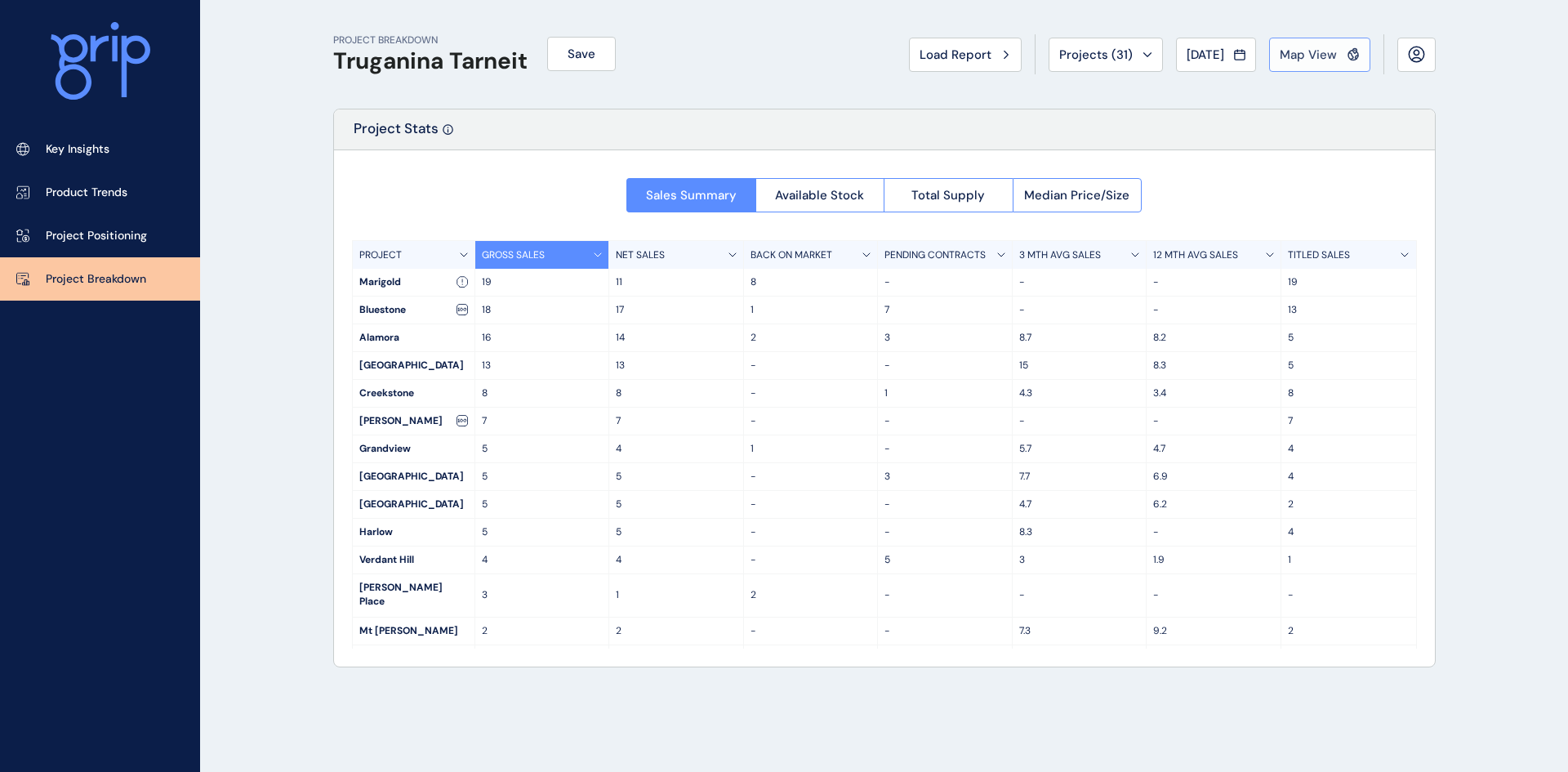
click at [1313, 57] on span "Map View" at bounding box center [1308, 55] width 57 height 16
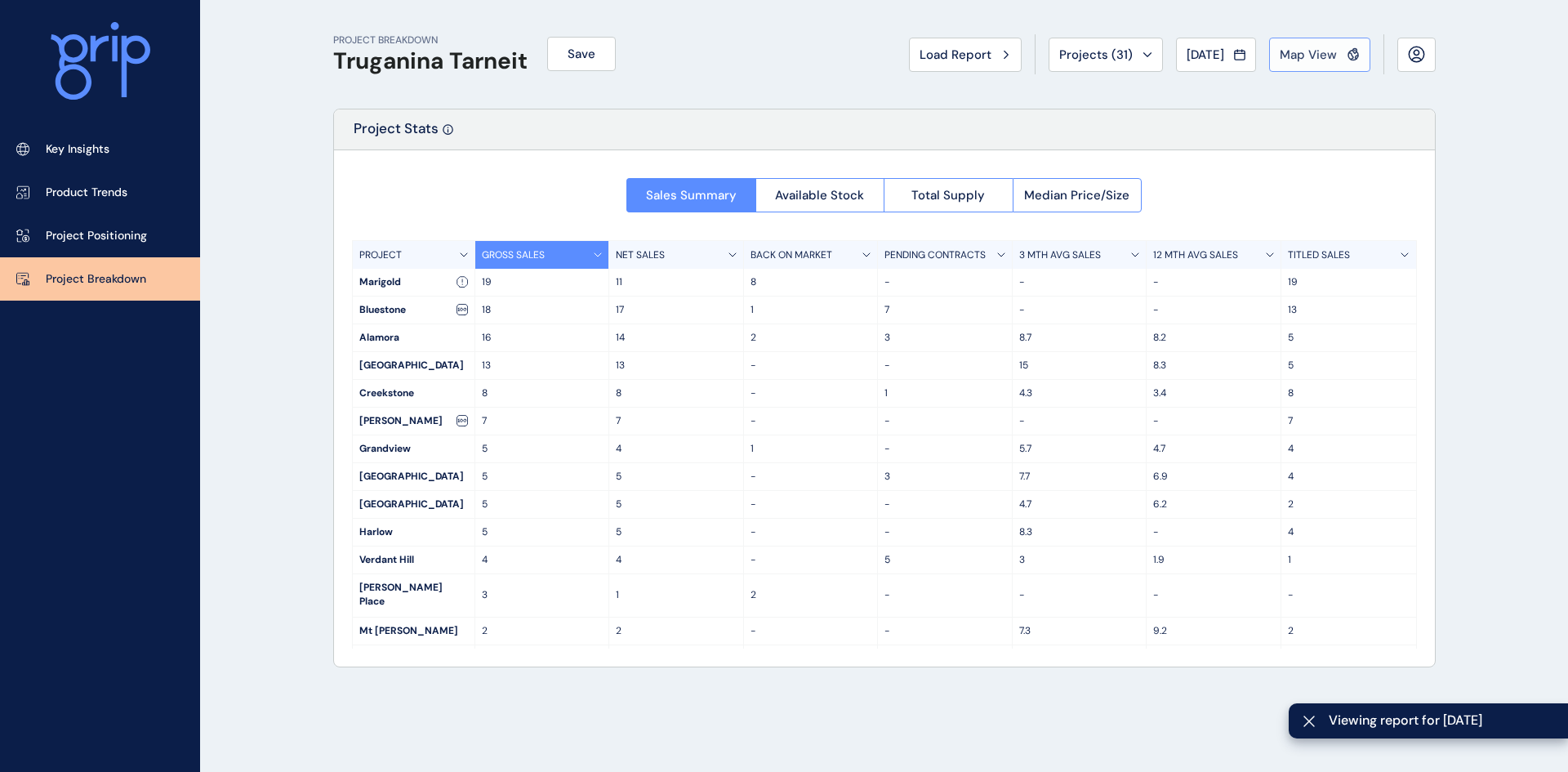
click at [1306, 54] on span "Map View" at bounding box center [1308, 55] width 57 height 16
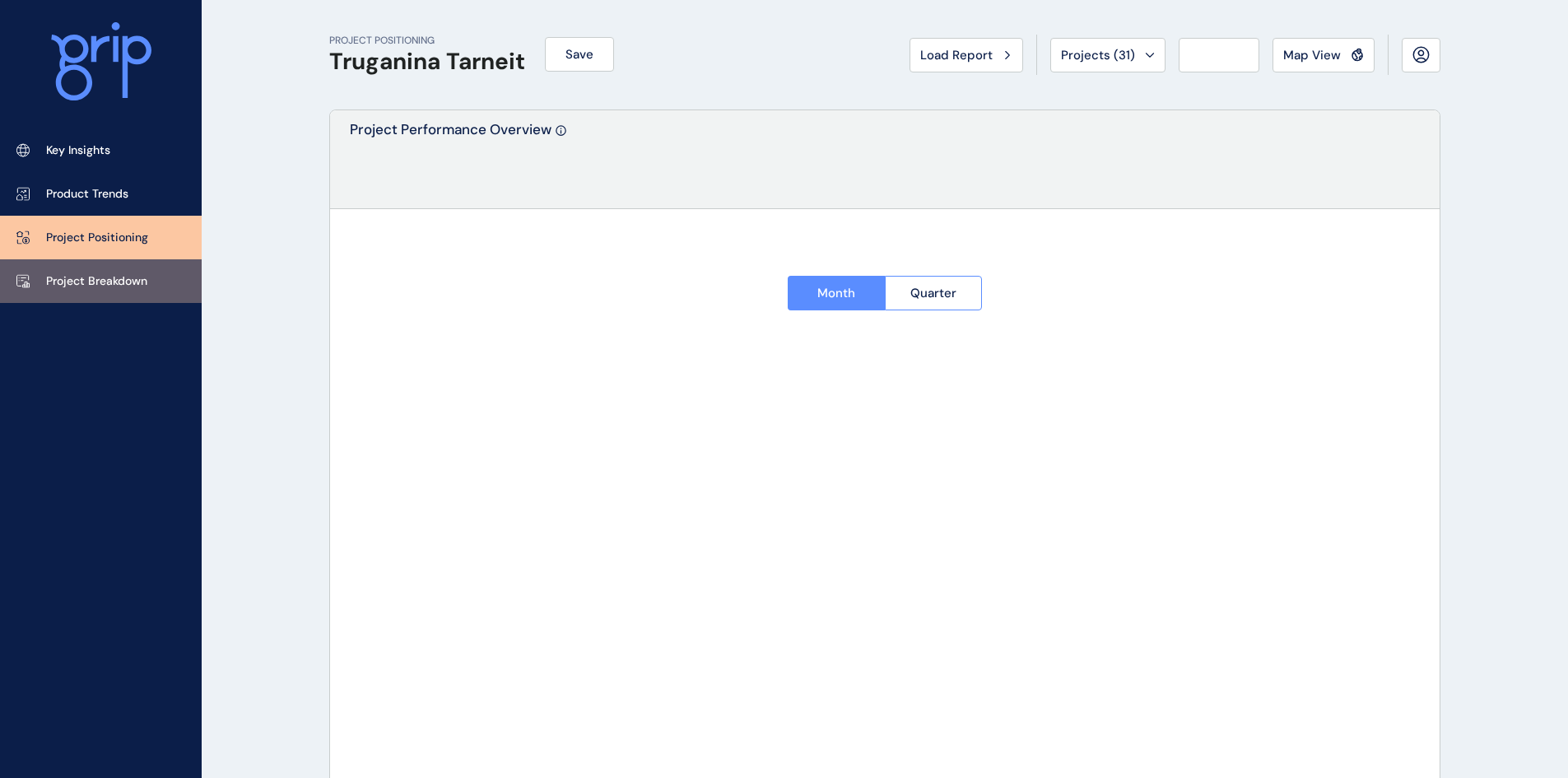
type input "********"
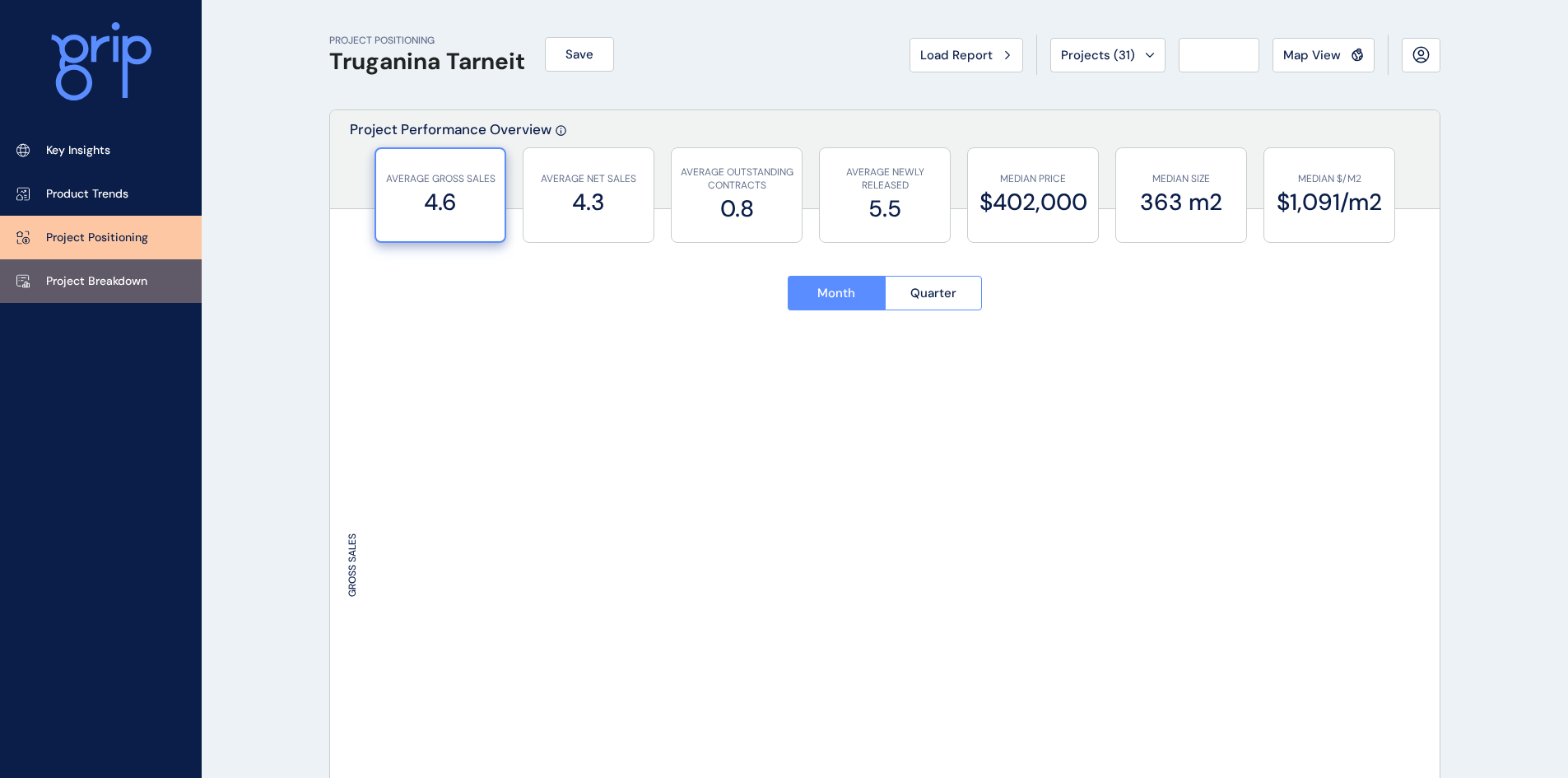
click at [97, 276] on p "Project Breakdown" at bounding box center [97, 281] width 101 height 17
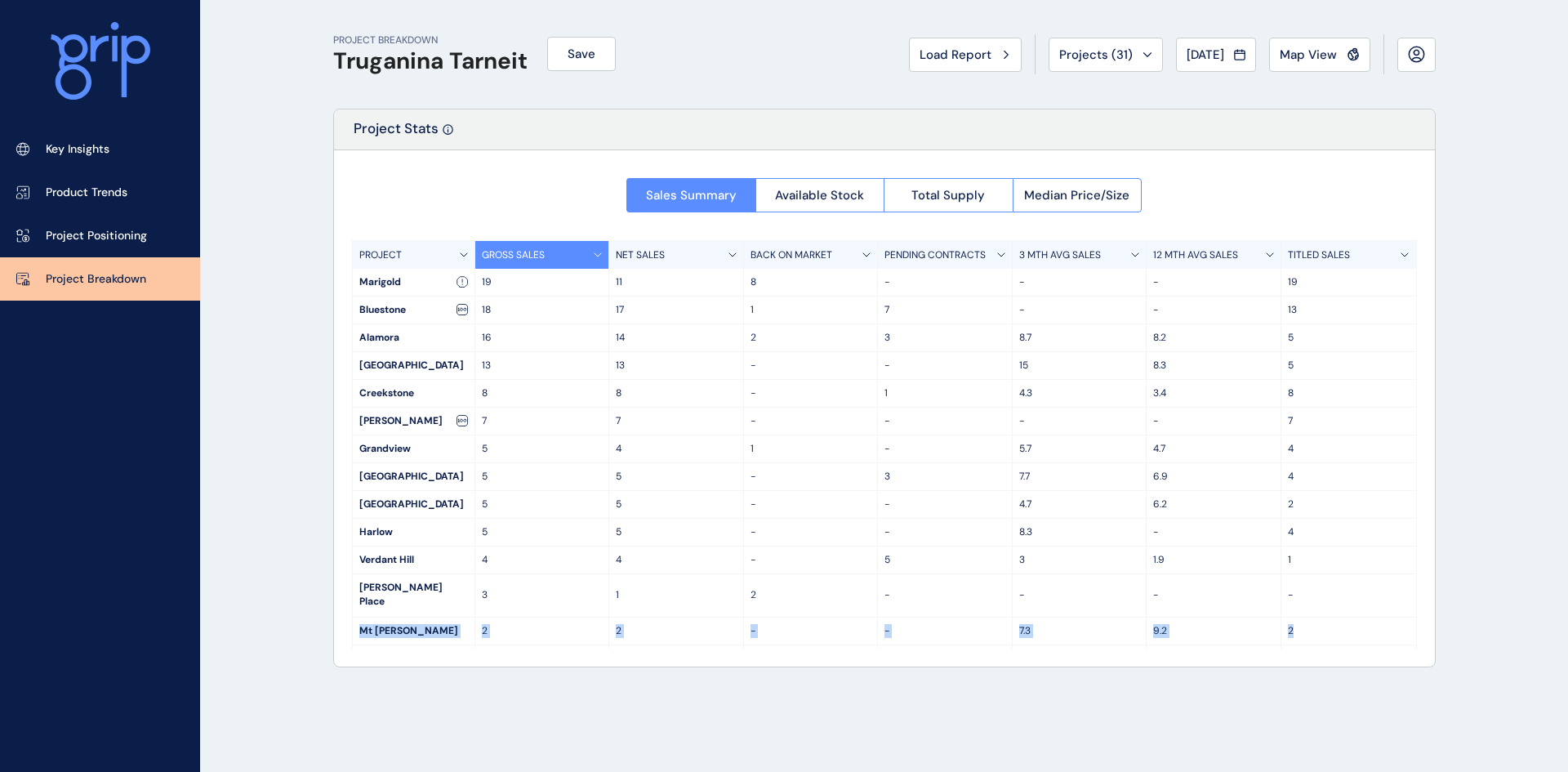
drag, startPoint x: 356, startPoint y: 621, endPoint x: 1349, endPoint y: 622, distance: 993.0
click at [1349, 622] on div "Mt Atkinson 2 2 - - 7.3 9.2 2" at bounding box center [885, 632] width 1064 height 28
click at [403, 618] on div "Mt [PERSON_NAME]" at bounding box center [414, 631] width 122 height 27
click at [839, 191] on span "Available Stock" at bounding box center [820, 195] width 89 height 16
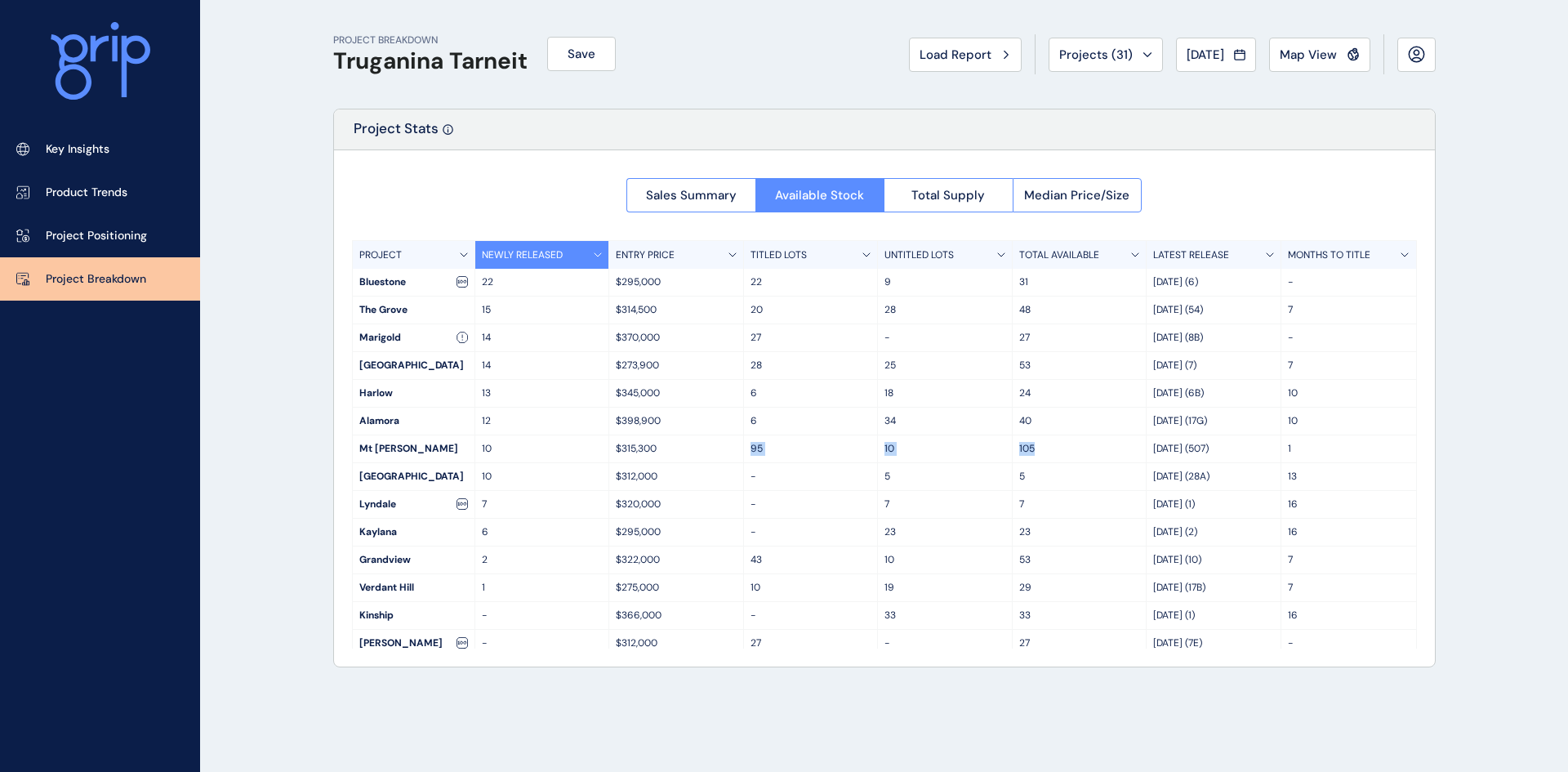
drag, startPoint x: 1030, startPoint y: 453, endPoint x: 738, endPoint y: 445, distance: 292.1
click at [738, 445] on div "Mt Atkinson 10 $315,300 95 10 105 Aug 25 (507) 1" at bounding box center [885, 449] width 1064 height 28
click at [964, 193] on span "Total Supply" at bounding box center [948, 195] width 73 height 16
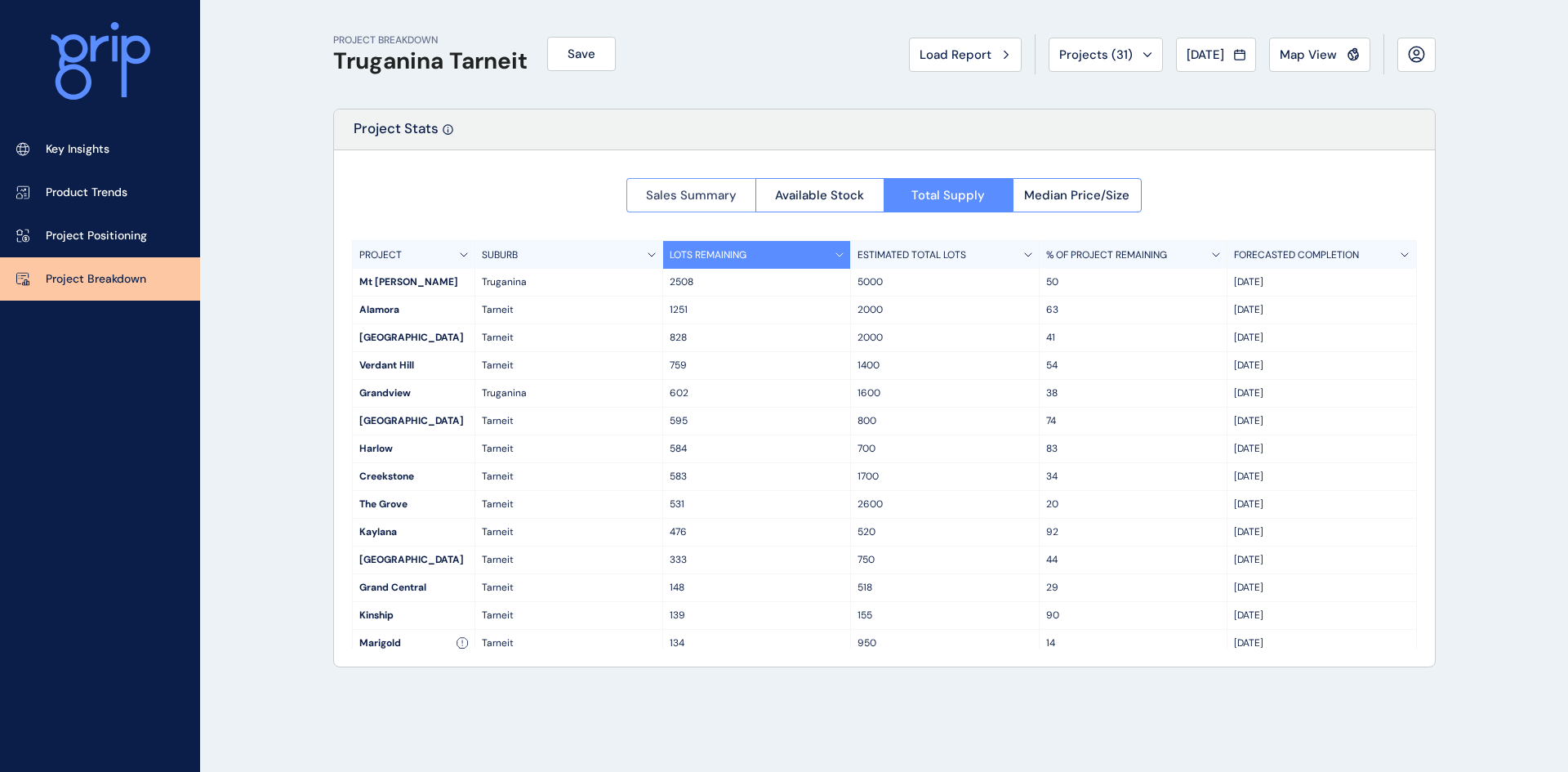
click at [720, 200] on span "Sales Summary" at bounding box center [692, 195] width 90 height 16
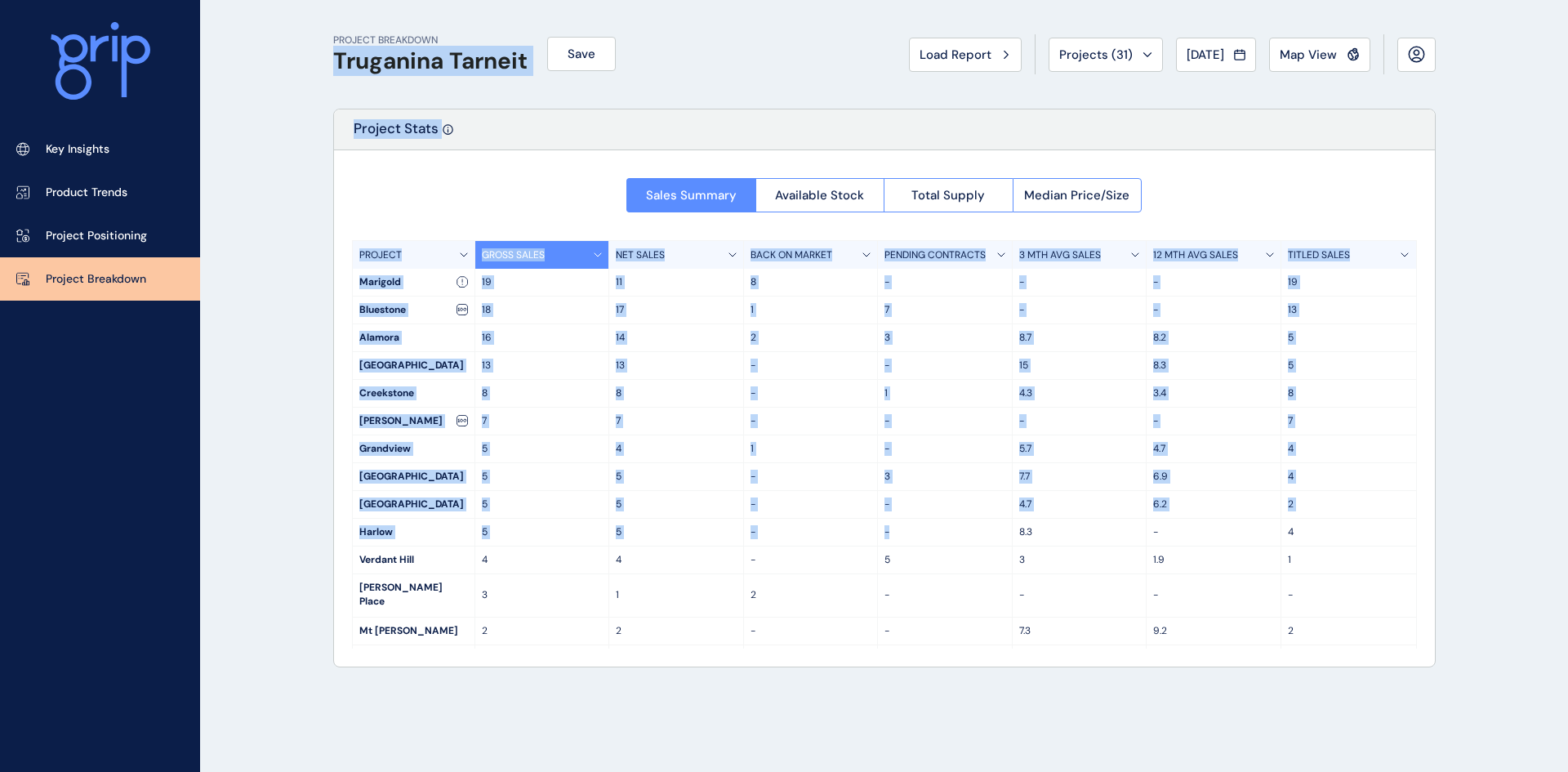
drag, startPoint x: 316, startPoint y: 95, endPoint x: 848, endPoint y: 396, distance: 611.2
click at [939, 514] on div "PROJECT BREAKDOWN Truganina Tarneit Save Load Report Projects ( 31 ) Aug 2025 2…" at bounding box center [885, 386] width 1143 height 772
click at [310, 163] on div "PROJECT BREAKDOWN Truganina Tarneit Save Load Report Projects ( 31 ) Aug 2025 2…" at bounding box center [784, 386] width 1568 height 772
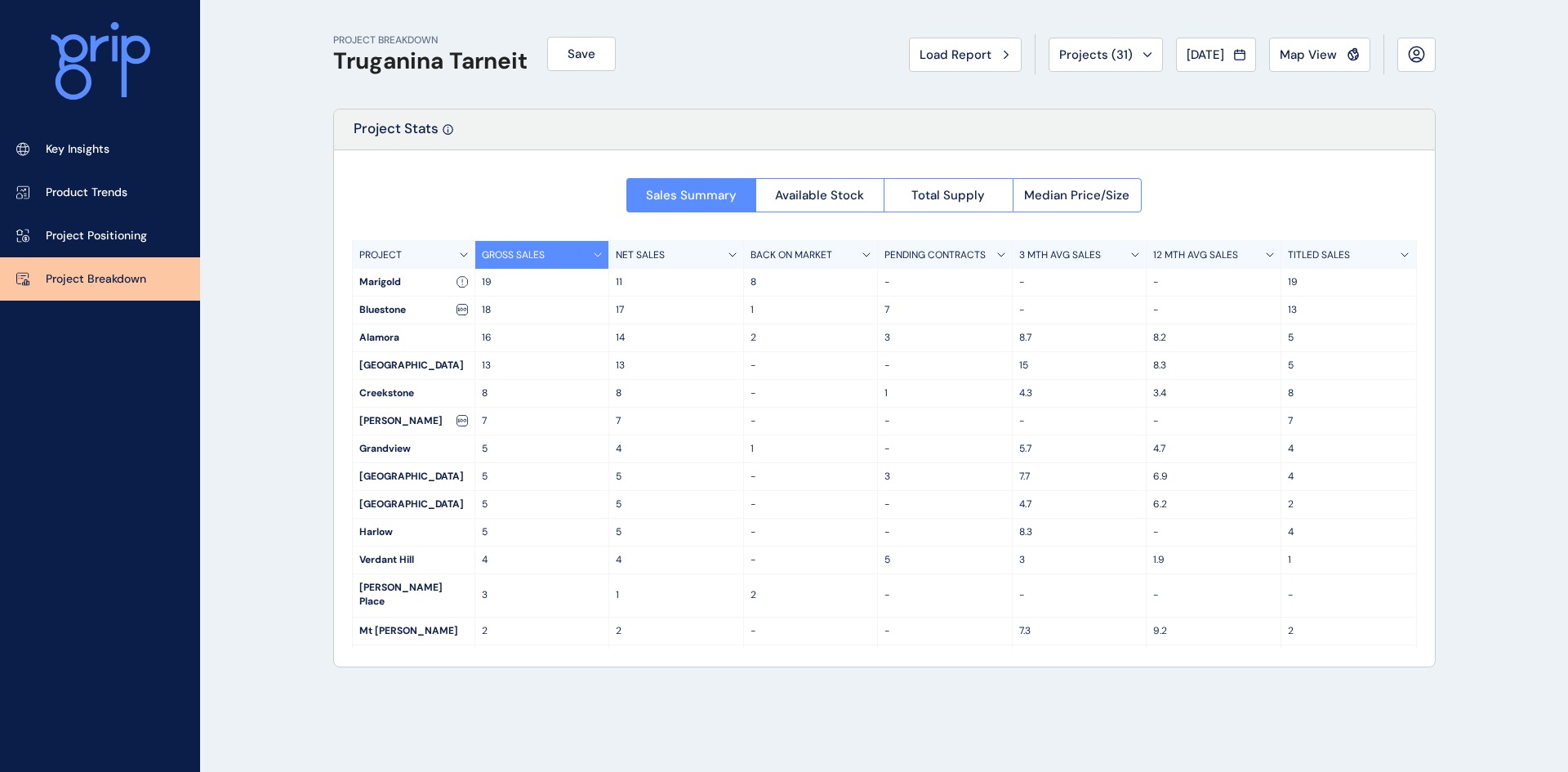
drag, startPoint x: 76, startPoint y: 238, endPoint x: 214, endPoint y: 248, distance: 138.4
click at [76, 238] on p "Project Positioning" at bounding box center [96, 236] width 101 height 16
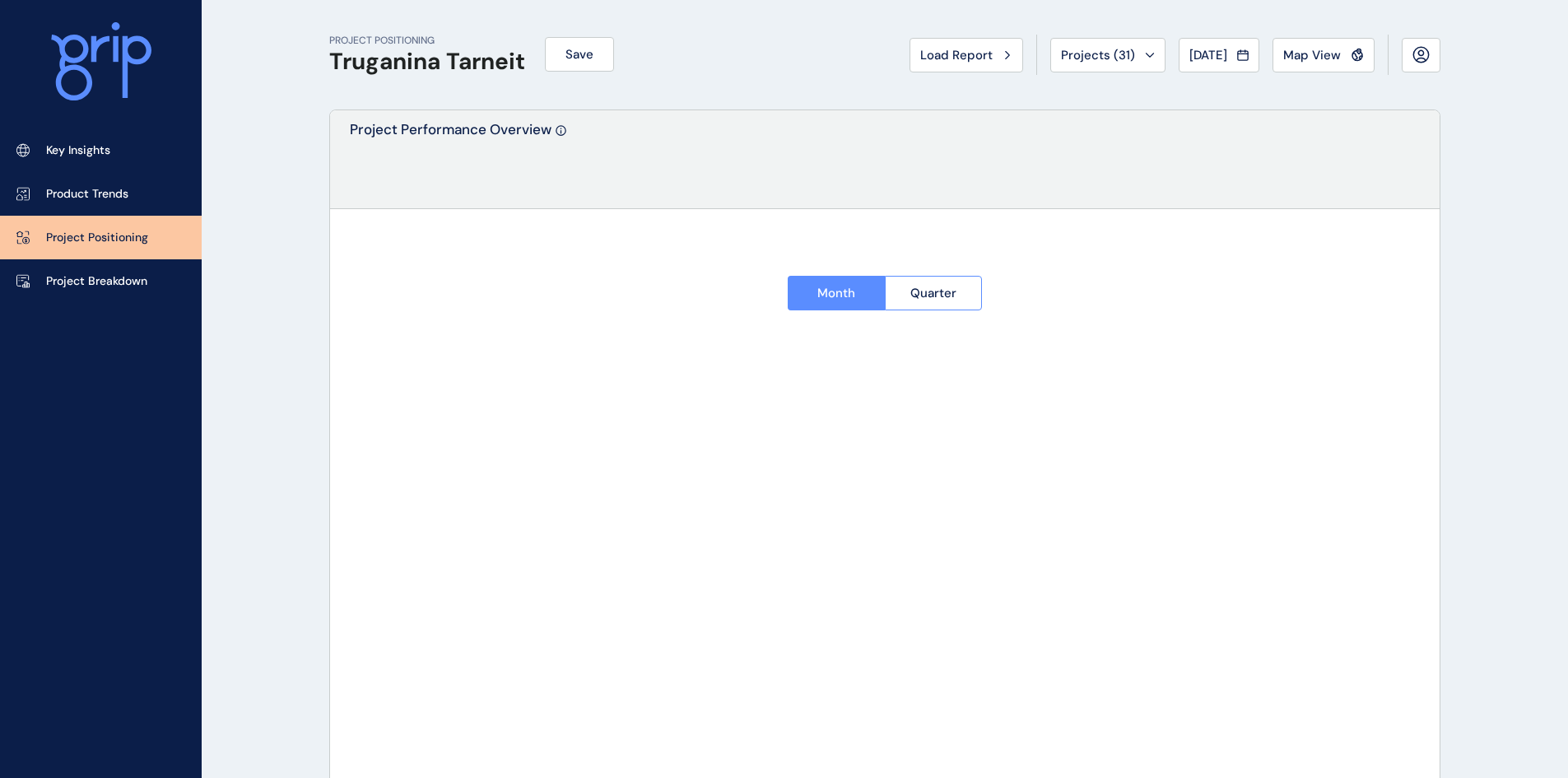
type input "********"
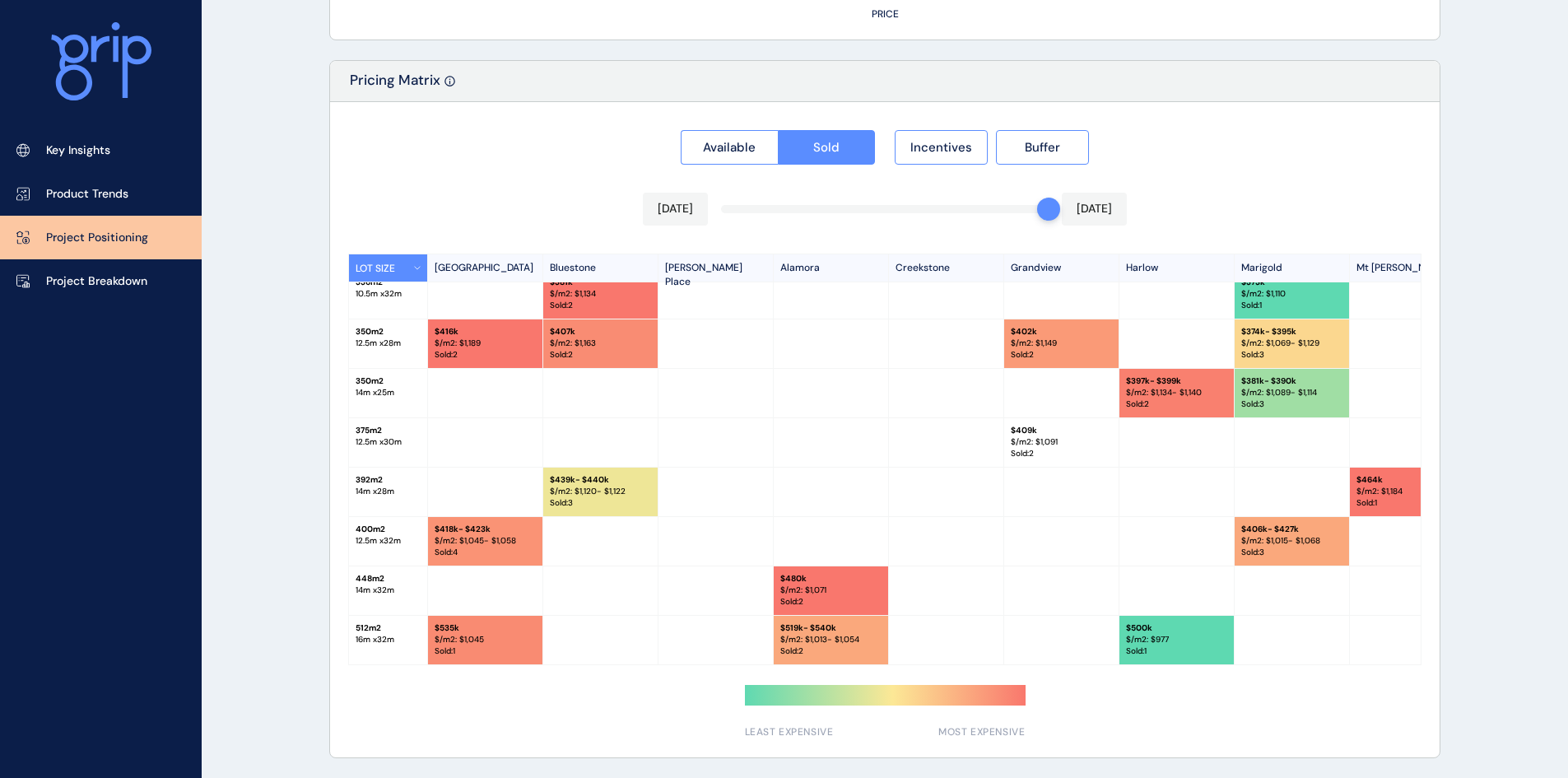
scroll to position [264, 0]
drag, startPoint x: 1041, startPoint y: 214, endPoint x: 1022, endPoint y: 214, distance: 19.0
click at [1022, 214] on div "Available Sold Incentives Buffer Jul 2025 Aug 2025 LOT SIZE Newhaven Bluestone …" at bounding box center [885, 430] width 1109 height 656
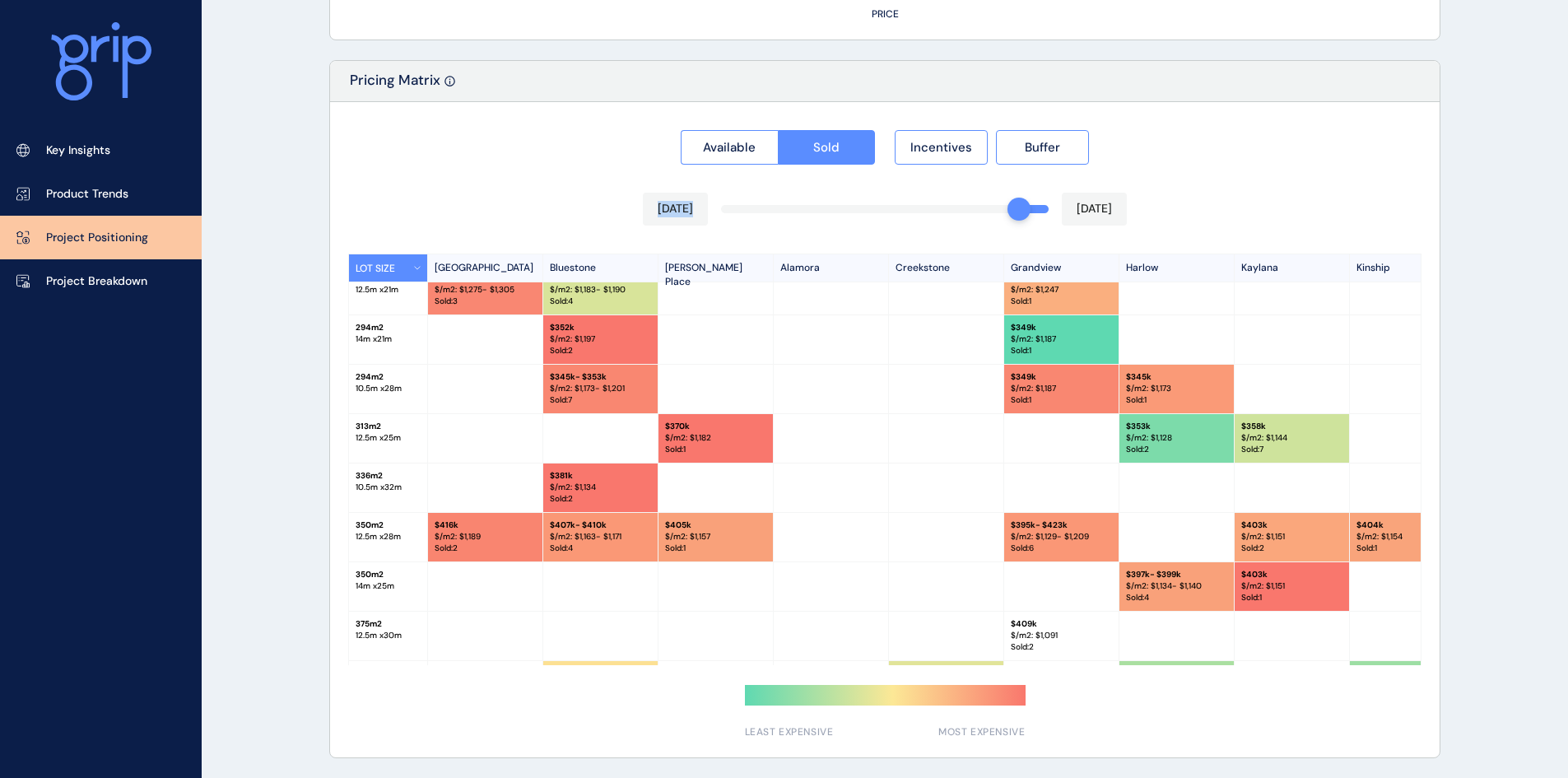
scroll to position [82, 0]
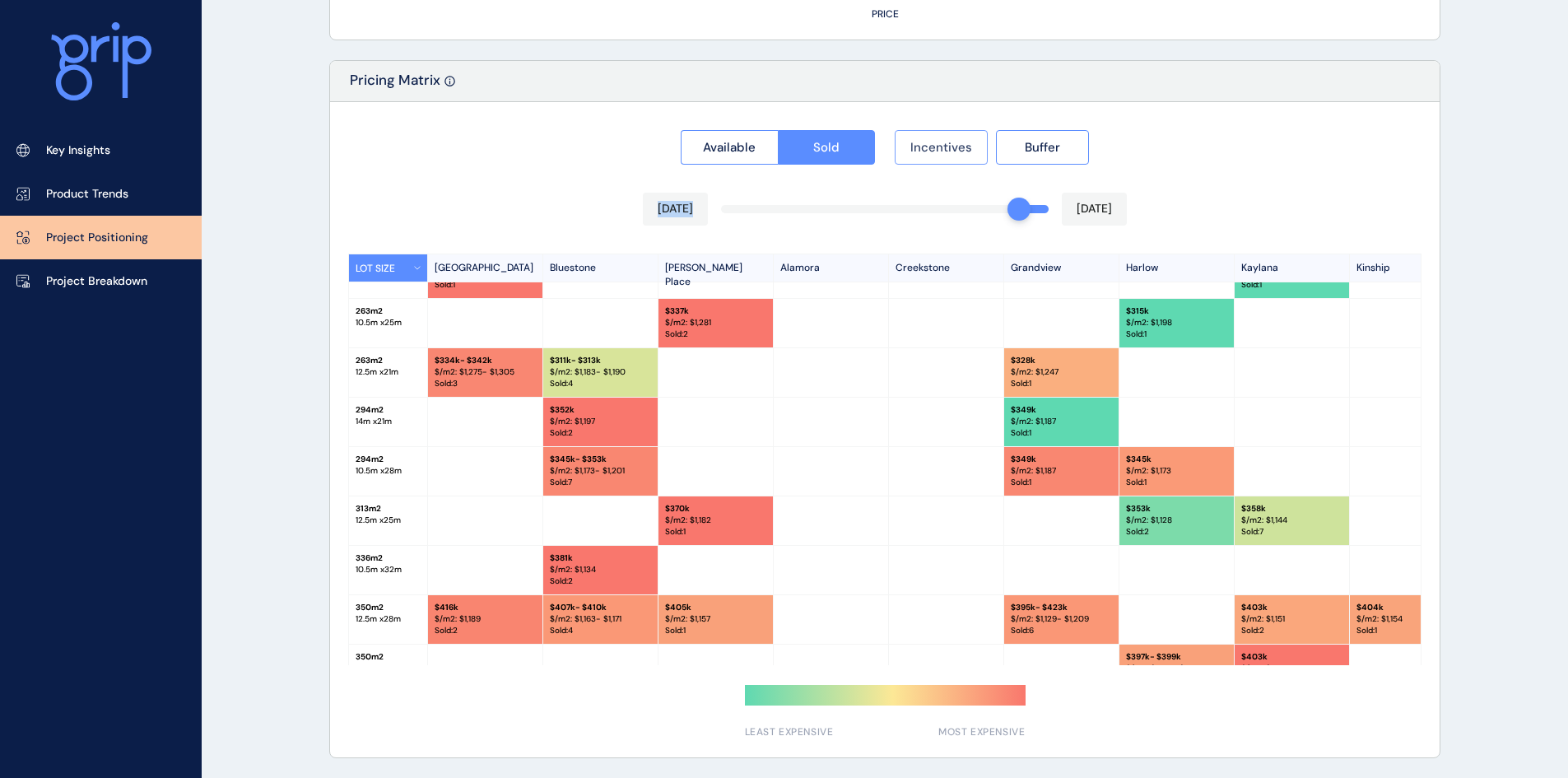
click at [927, 142] on span "Incentives" at bounding box center [941, 147] width 62 height 17
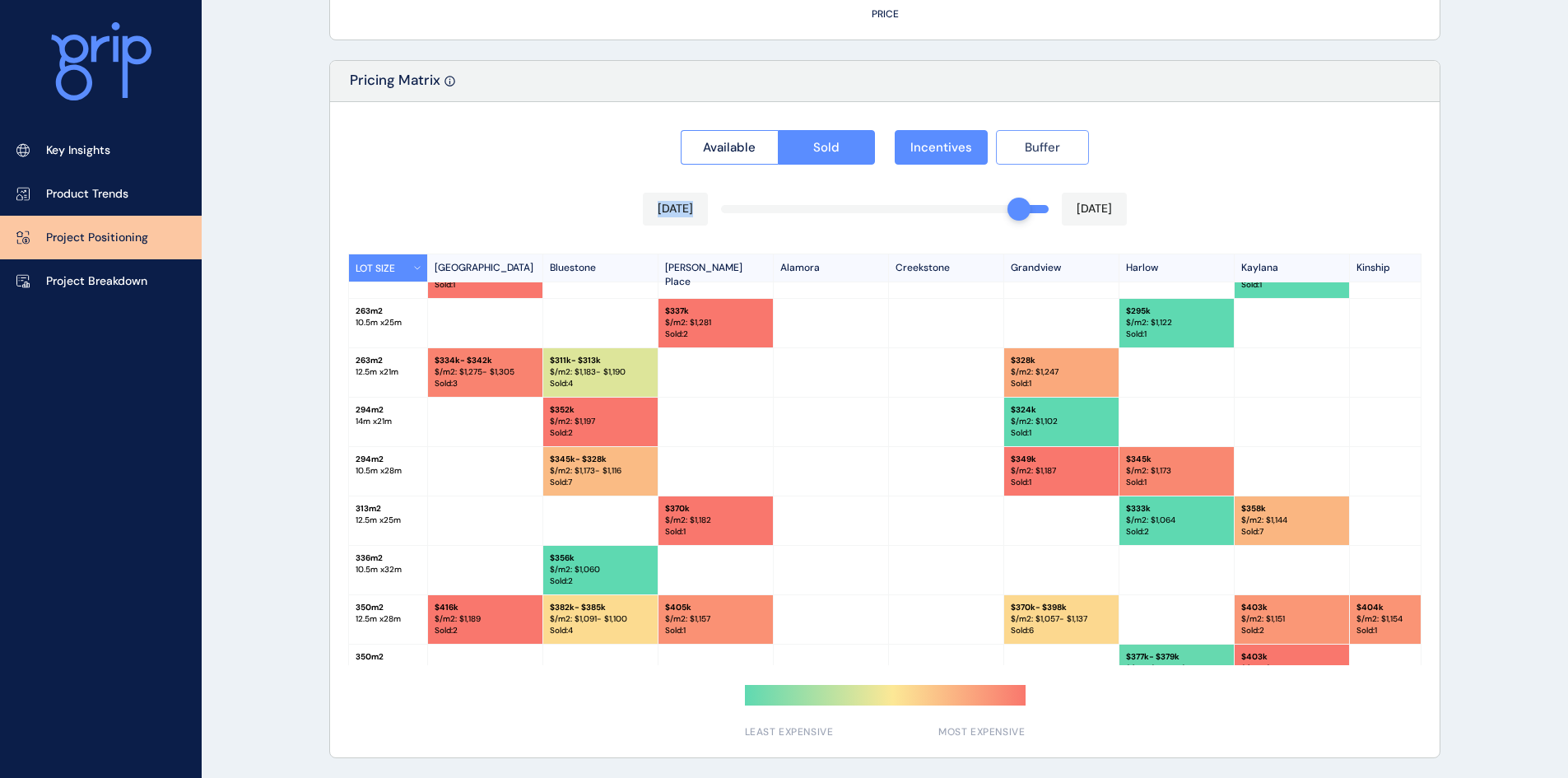
click at [1037, 144] on span "Buffer" at bounding box center [1042, 147] width 36 height 17
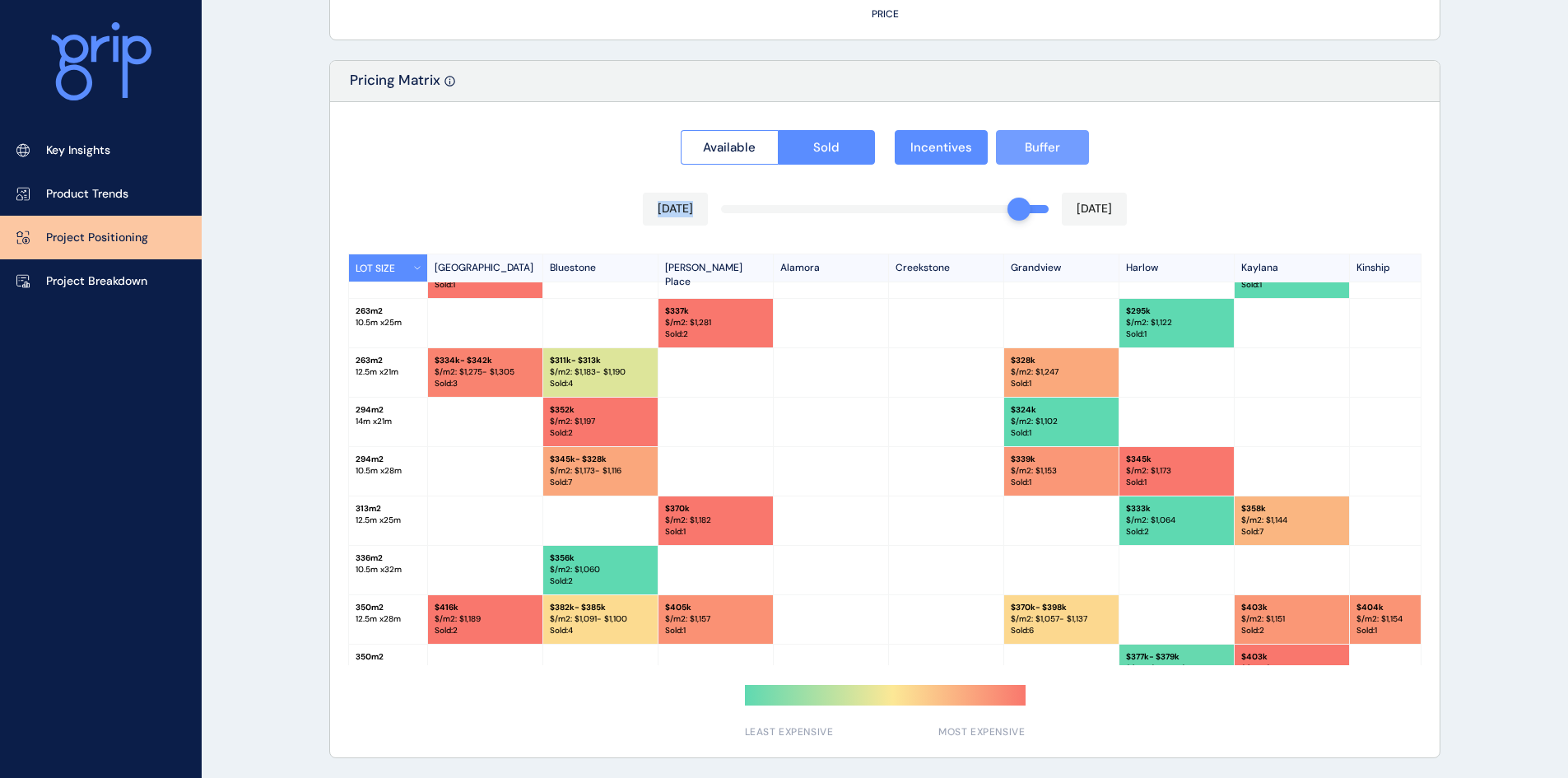
click at [1037, 144] on span "Buffer" at bounding box center [1042, 147] width 36 height 17
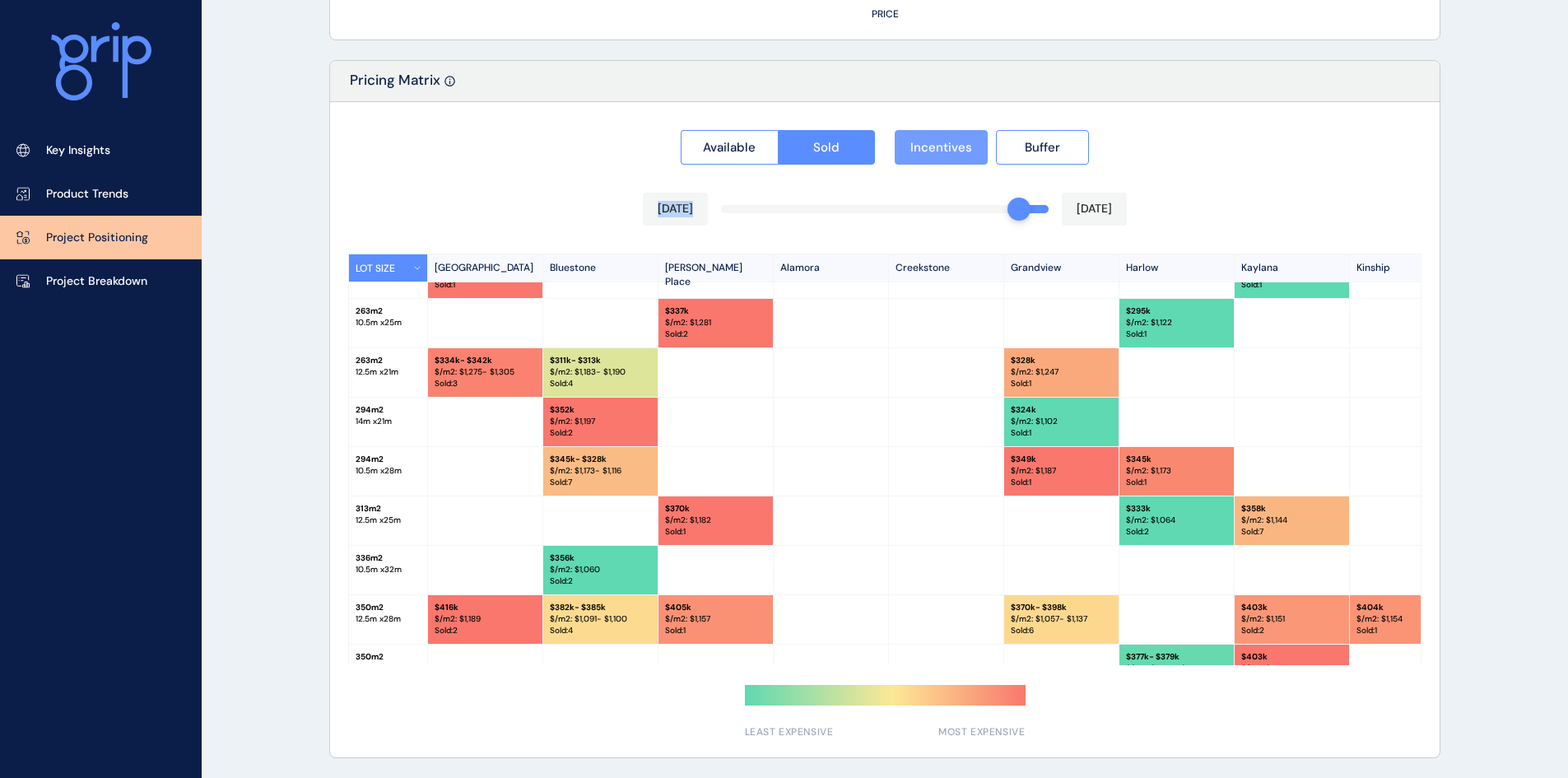
click at [969, 144] on span "Incentives" at bounding box center [941, 147] width 62 height 17
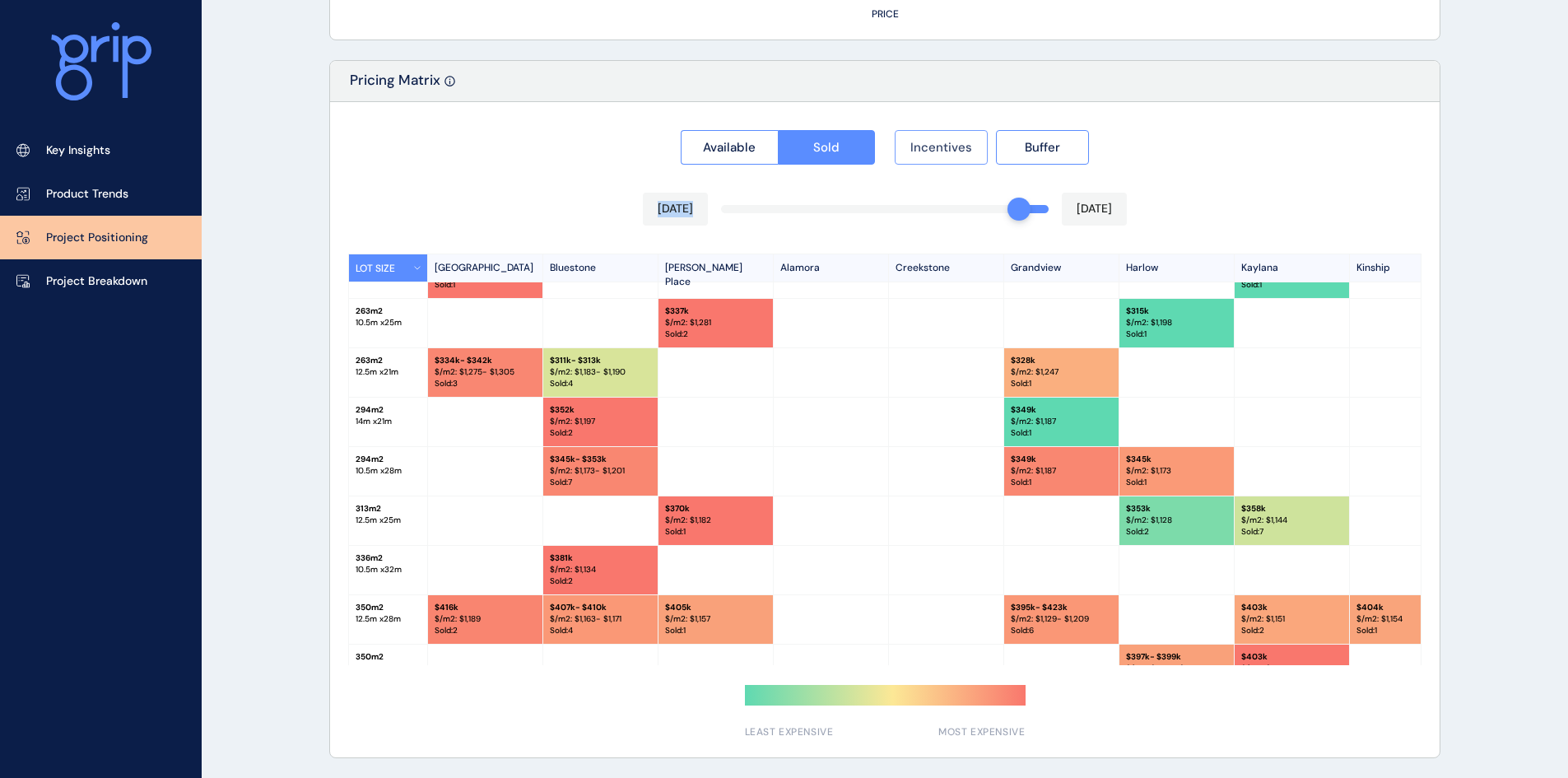
click at [979, 144] on button "Incentives" at bounding box center [941, 147] width 93 height 35
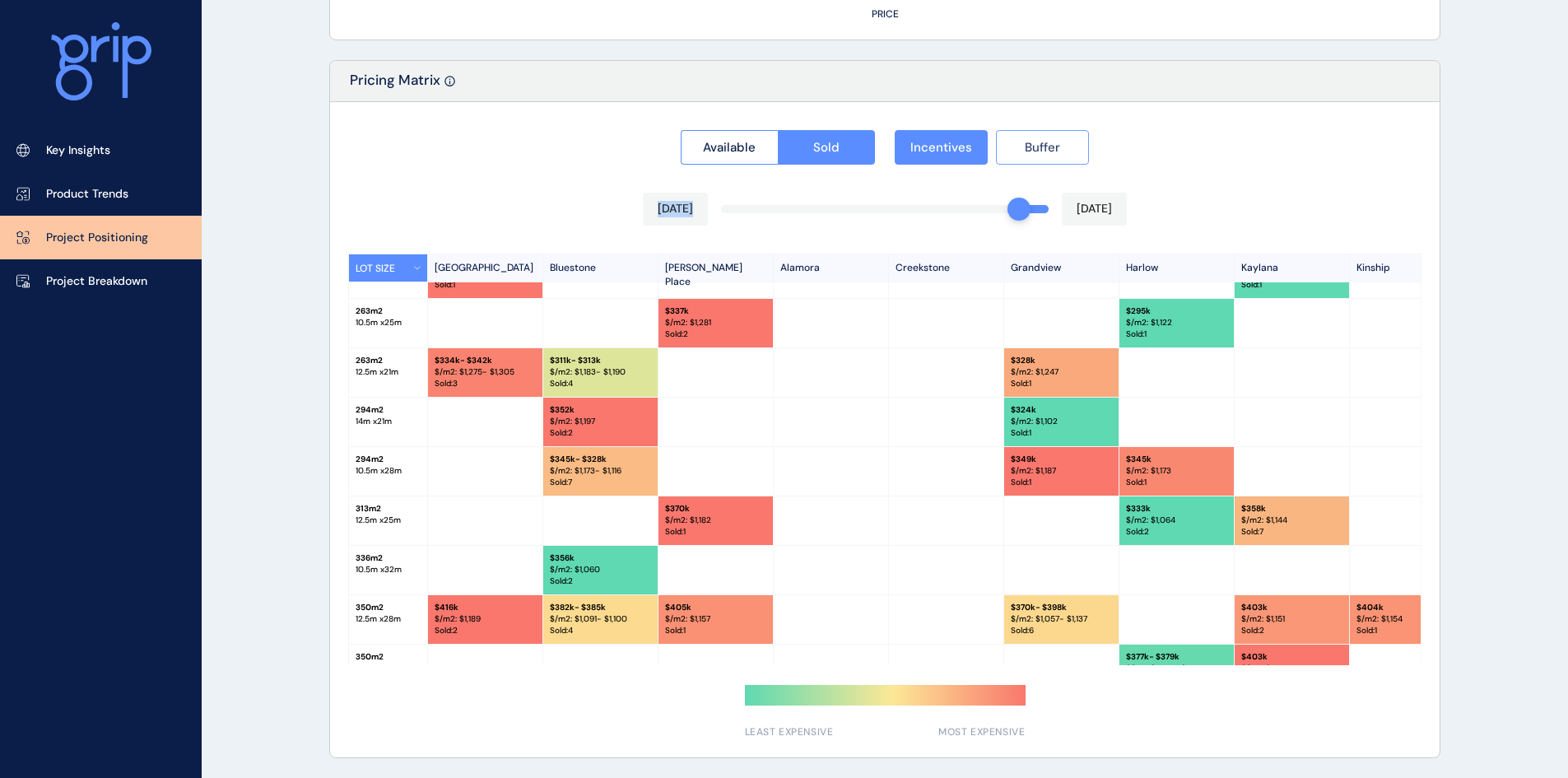
click at [1008, 143] on button "Buffer" at bounding box center [1042, 147] width 93 height 35
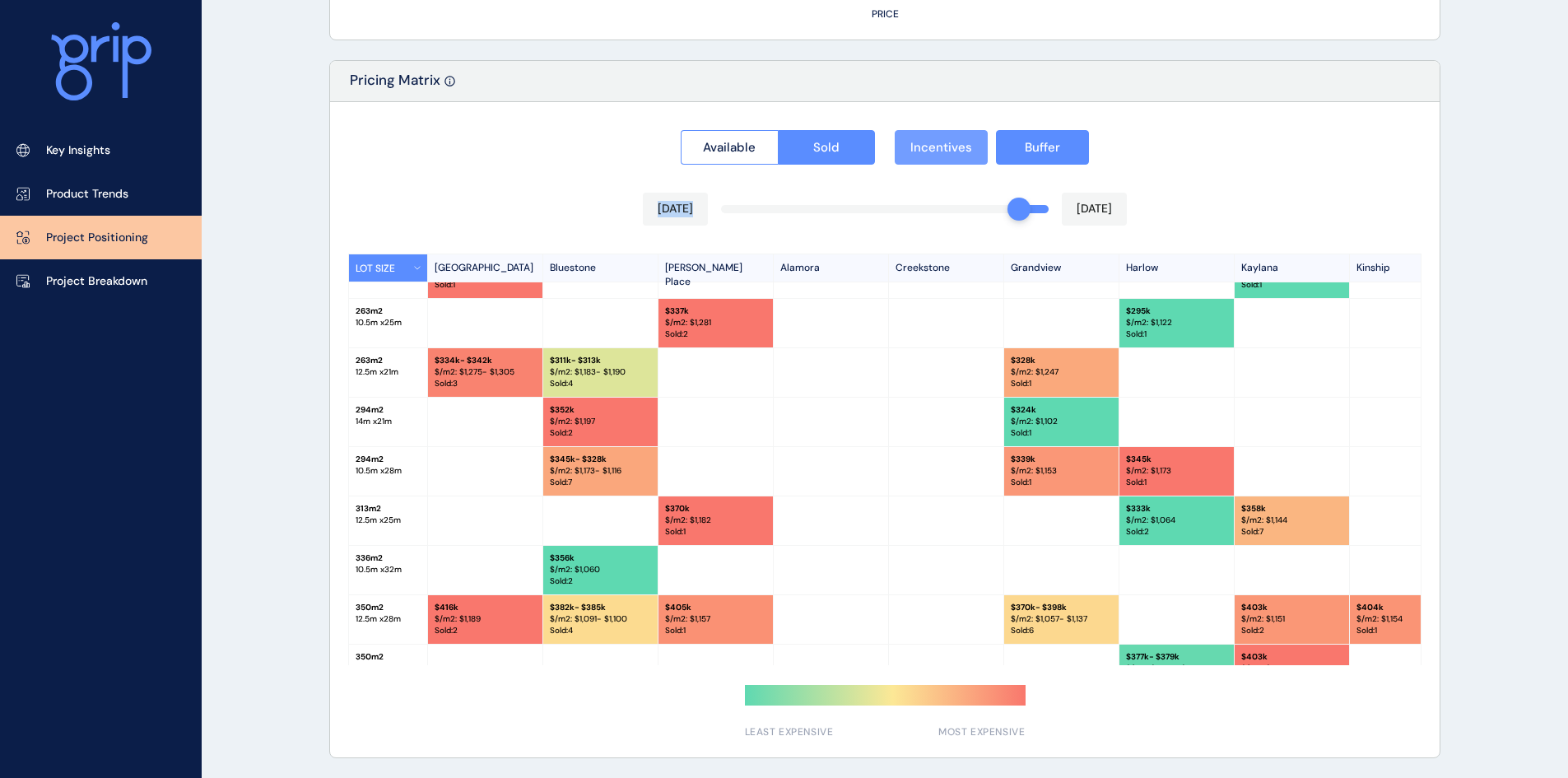
click at [946, 146] on span "Incentives" at bounding box center [941, 147] width 62 height 17
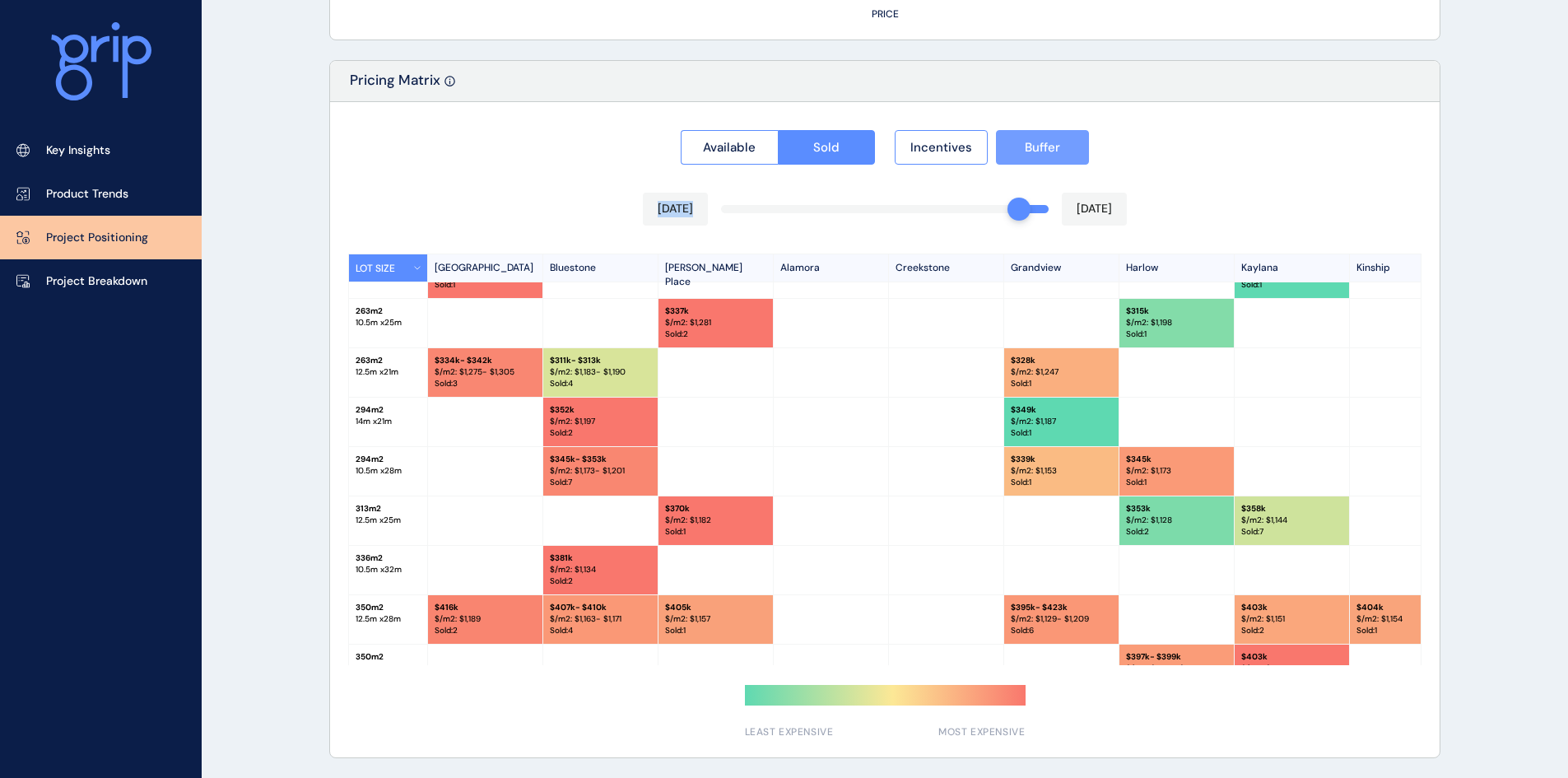
click at [1005, 148] on button "Buffer" at bounding box center [1042, 147] width 93 height 35
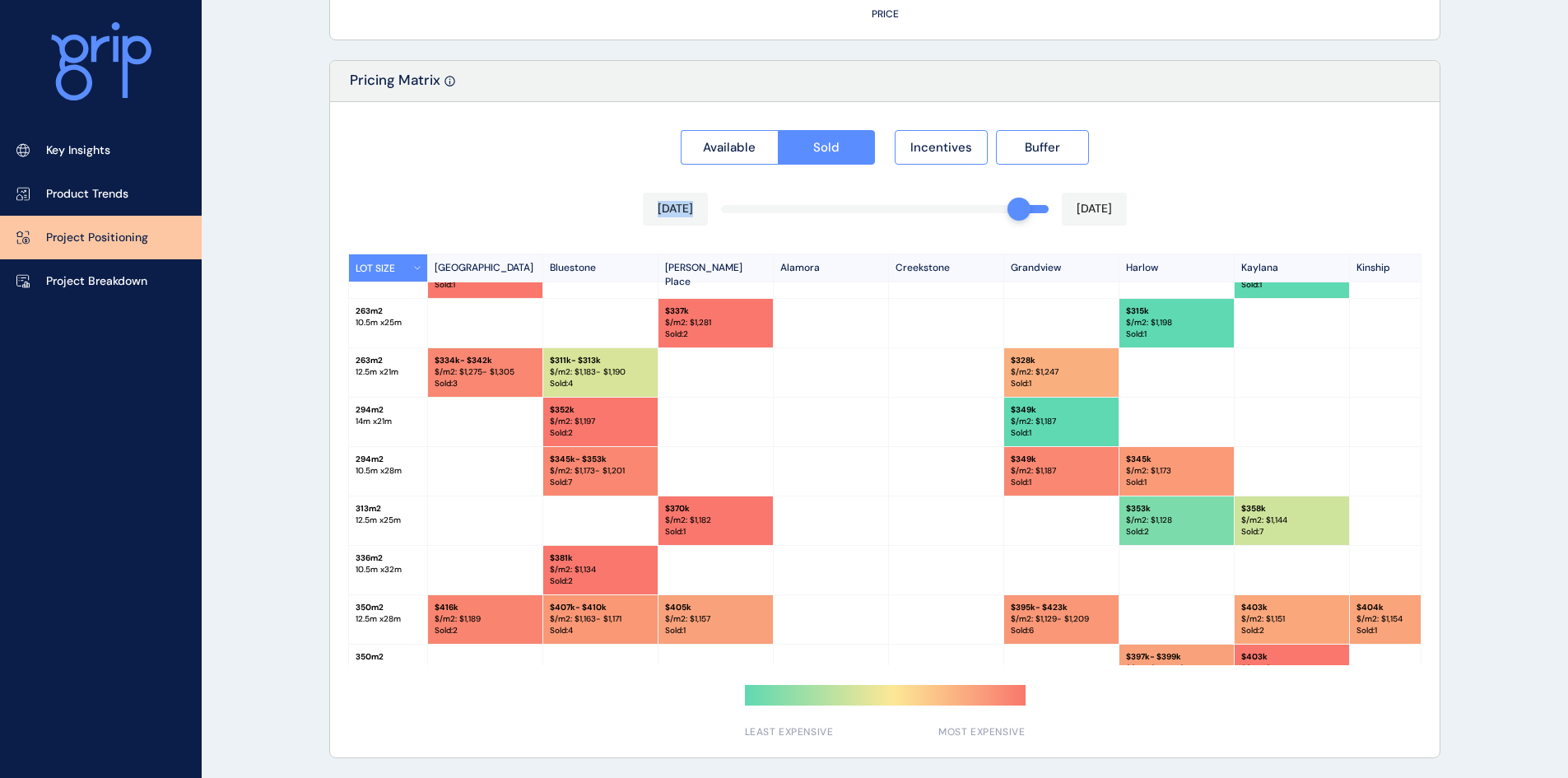
click at [570, 171] on div "Available Sold Incentives Buffer Jul 2025 Aug 2025 LOT SIZE Newhaven Bluestone …" at bounding box center [885, 430] width 1109 height 656
click at [751, 148] on span "Available" at bounding box center [729, 147] width 53 height 17
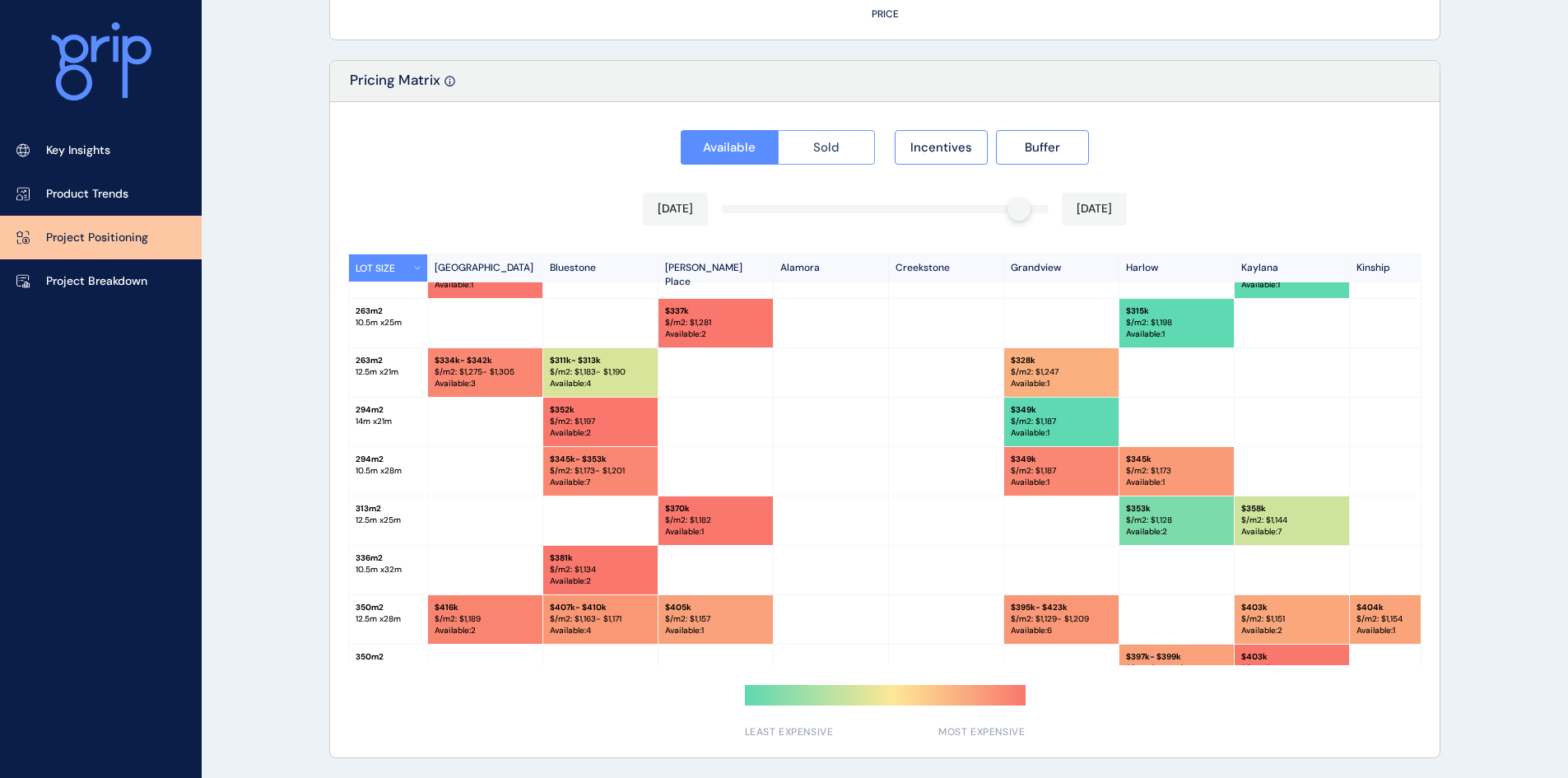
scroll to position [33, 0]
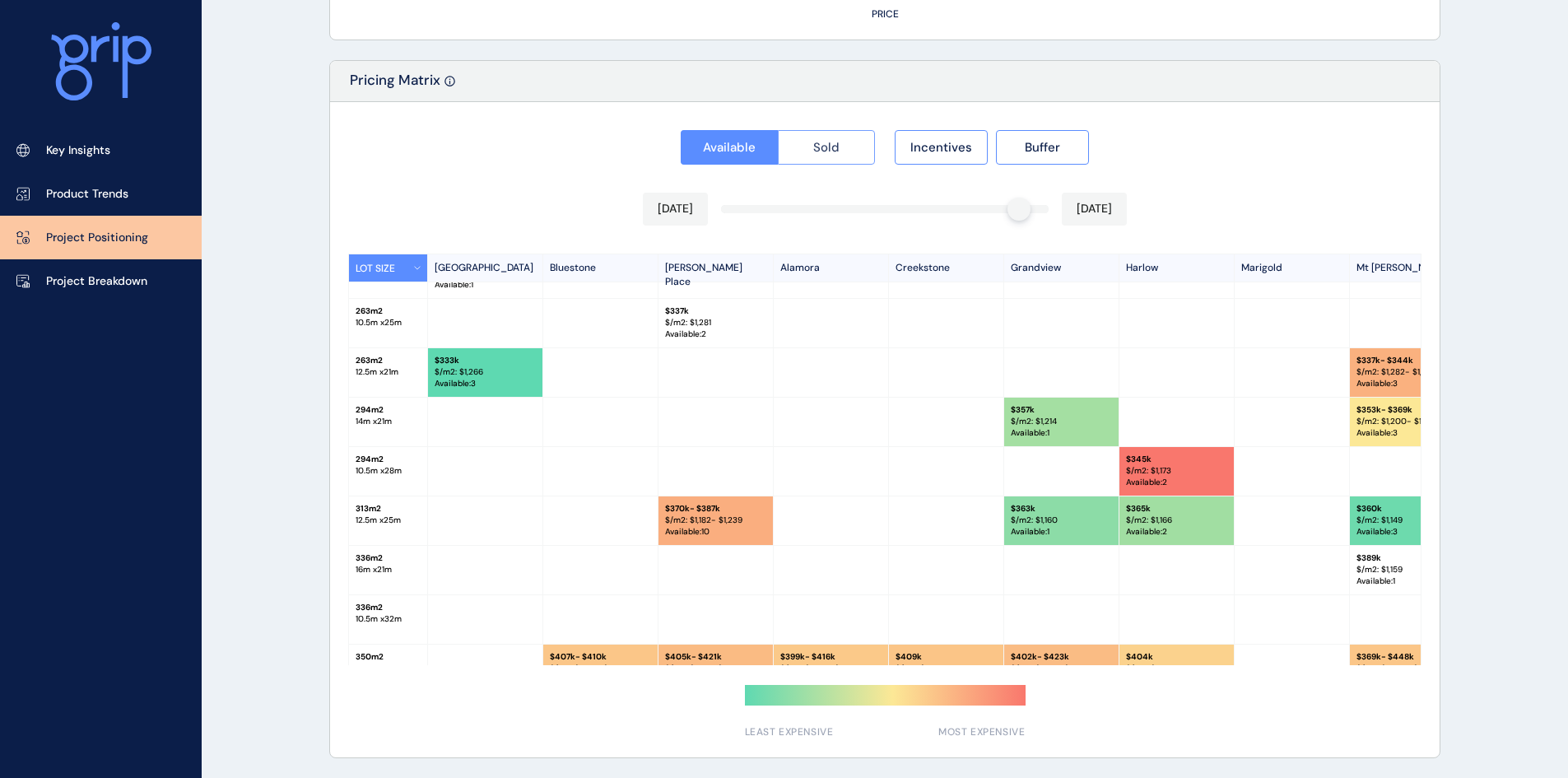
click at [819, 147] on span "Sold" at bounding box center [826, 147] width 26 height 17
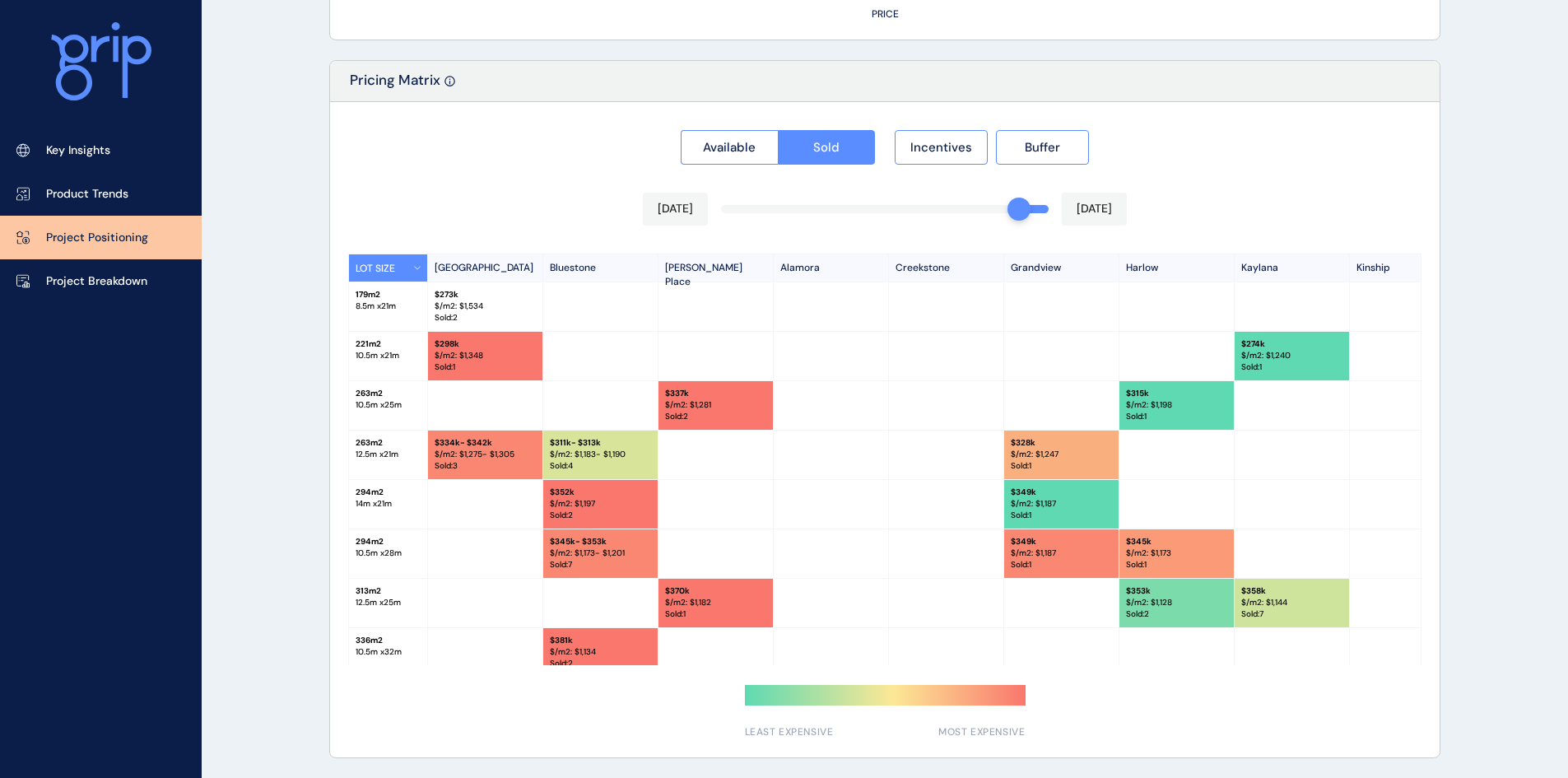
scroll to position [82, 0]
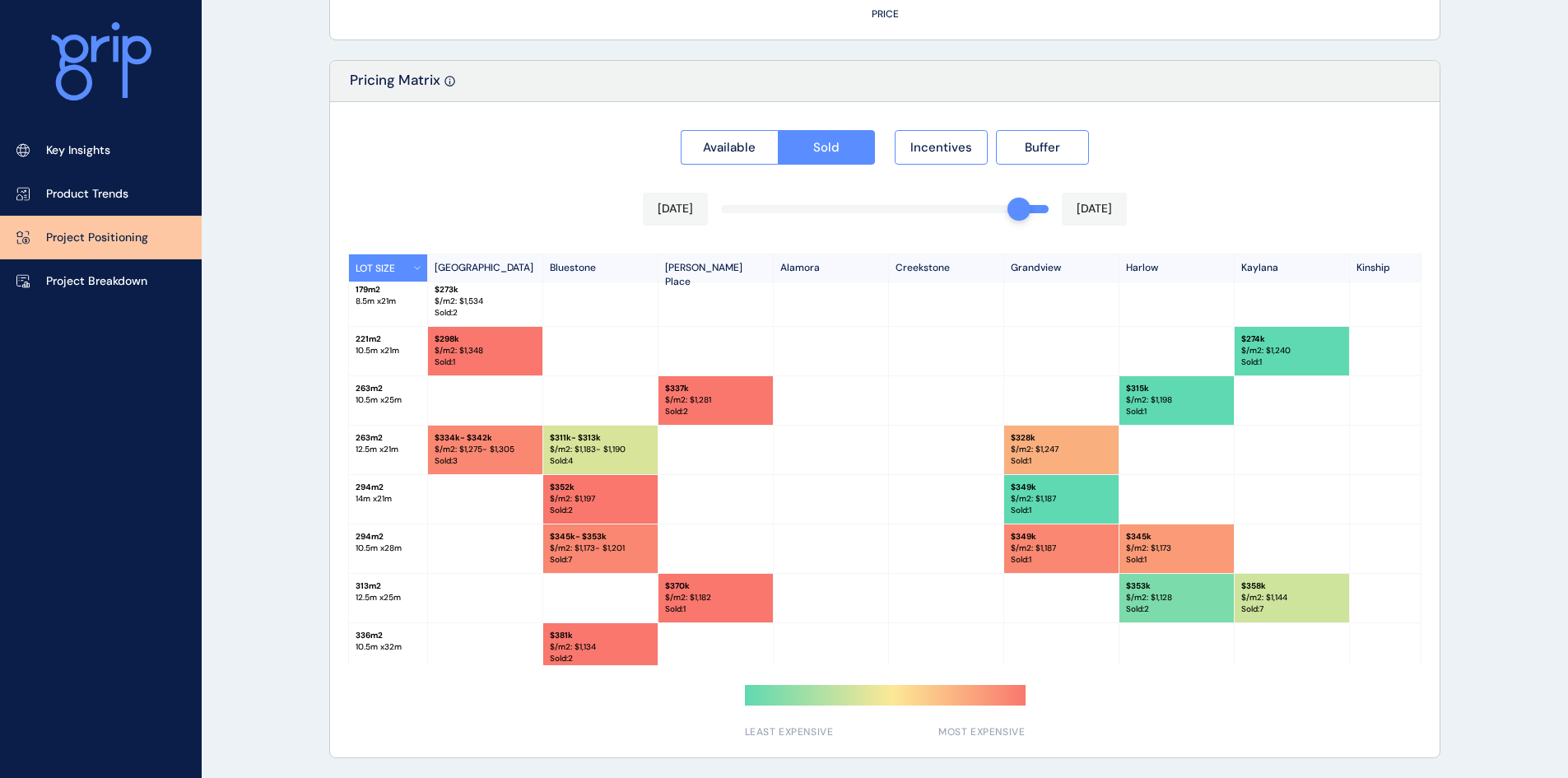
scroll to position [0, 0]
